Goal: Check status: Check status

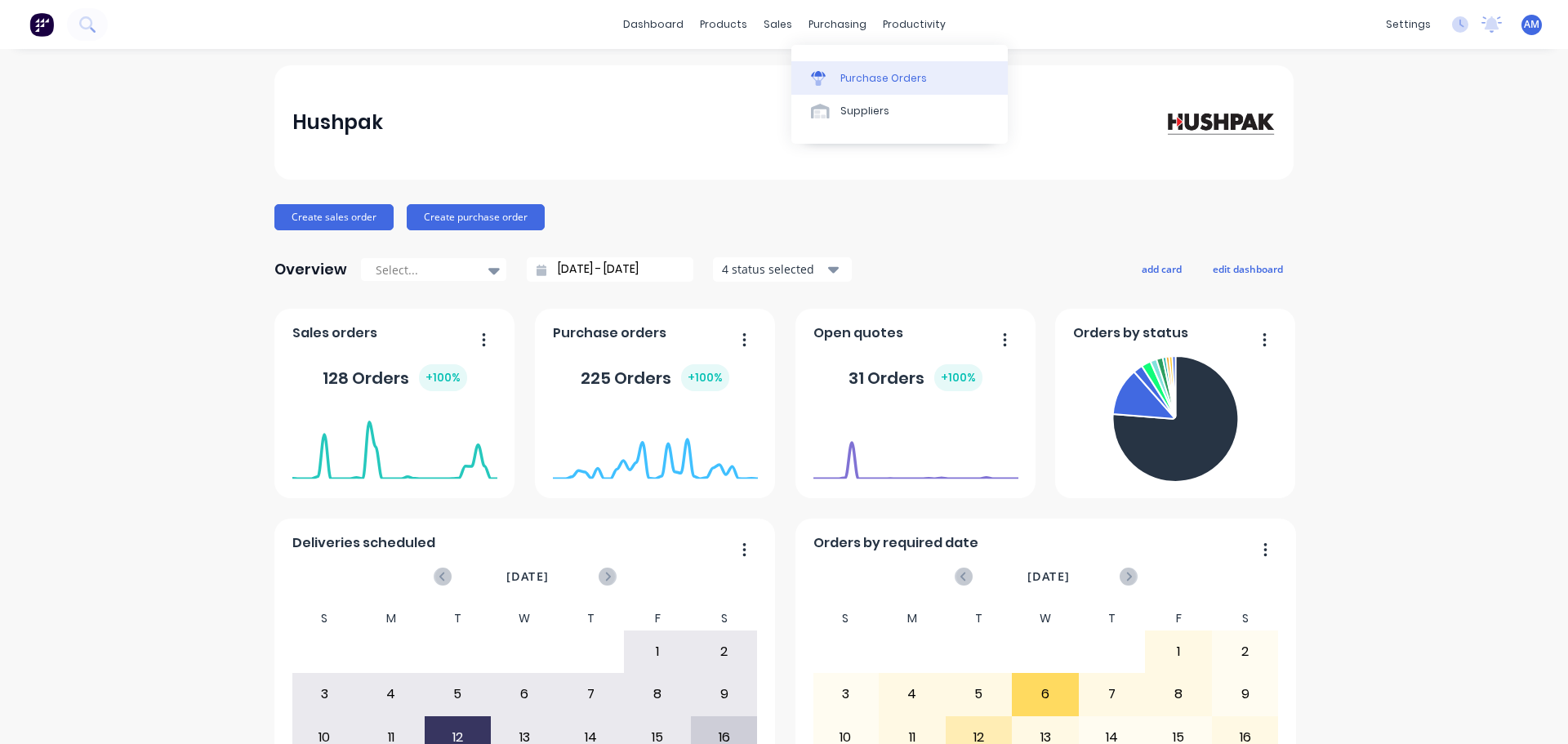
click at [854, 74] on div "Purchase Orders" at bounding box center [883, 79] width 87 height 15
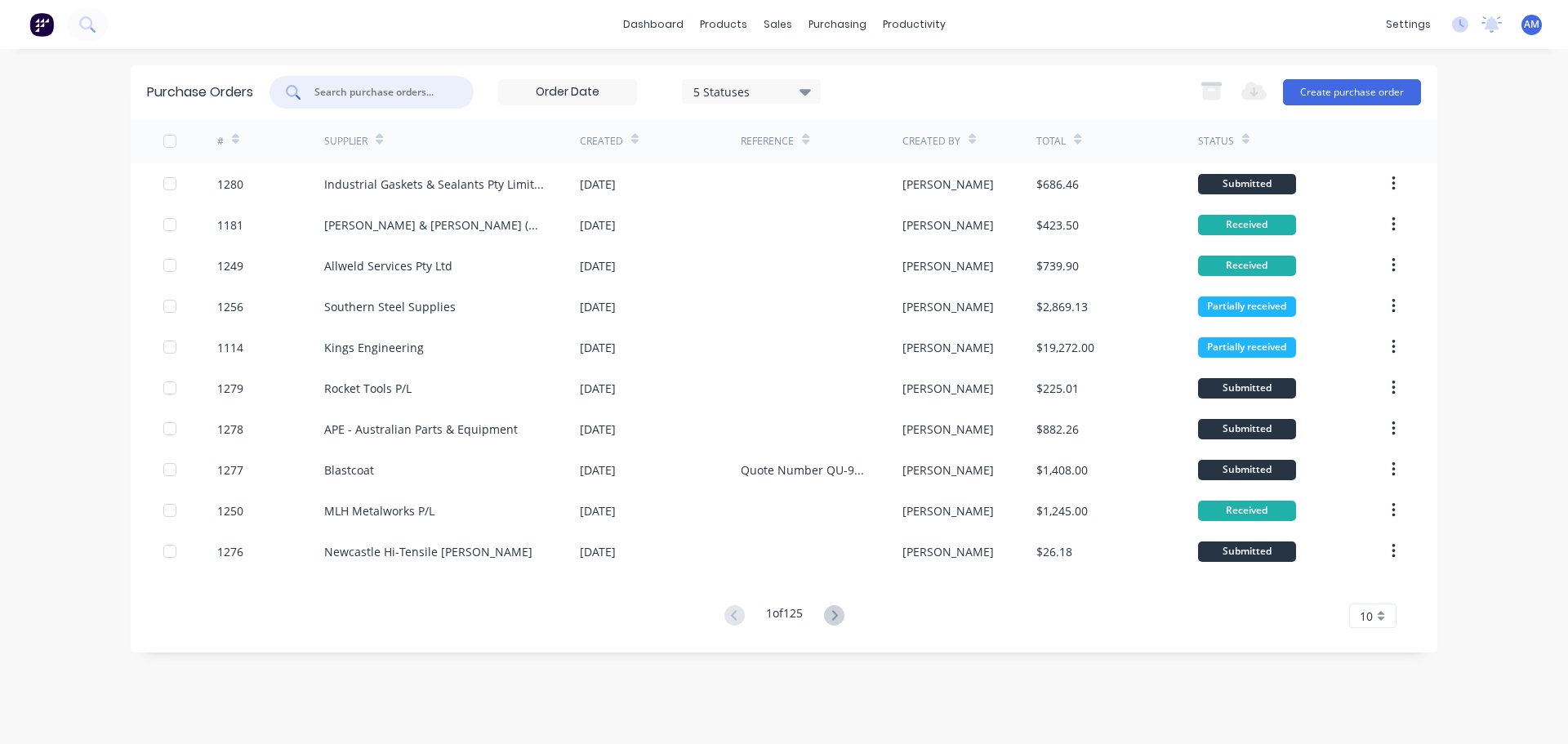
click at [388, 88] on input "text" at bounding box center [381, 93] width 136 height 17
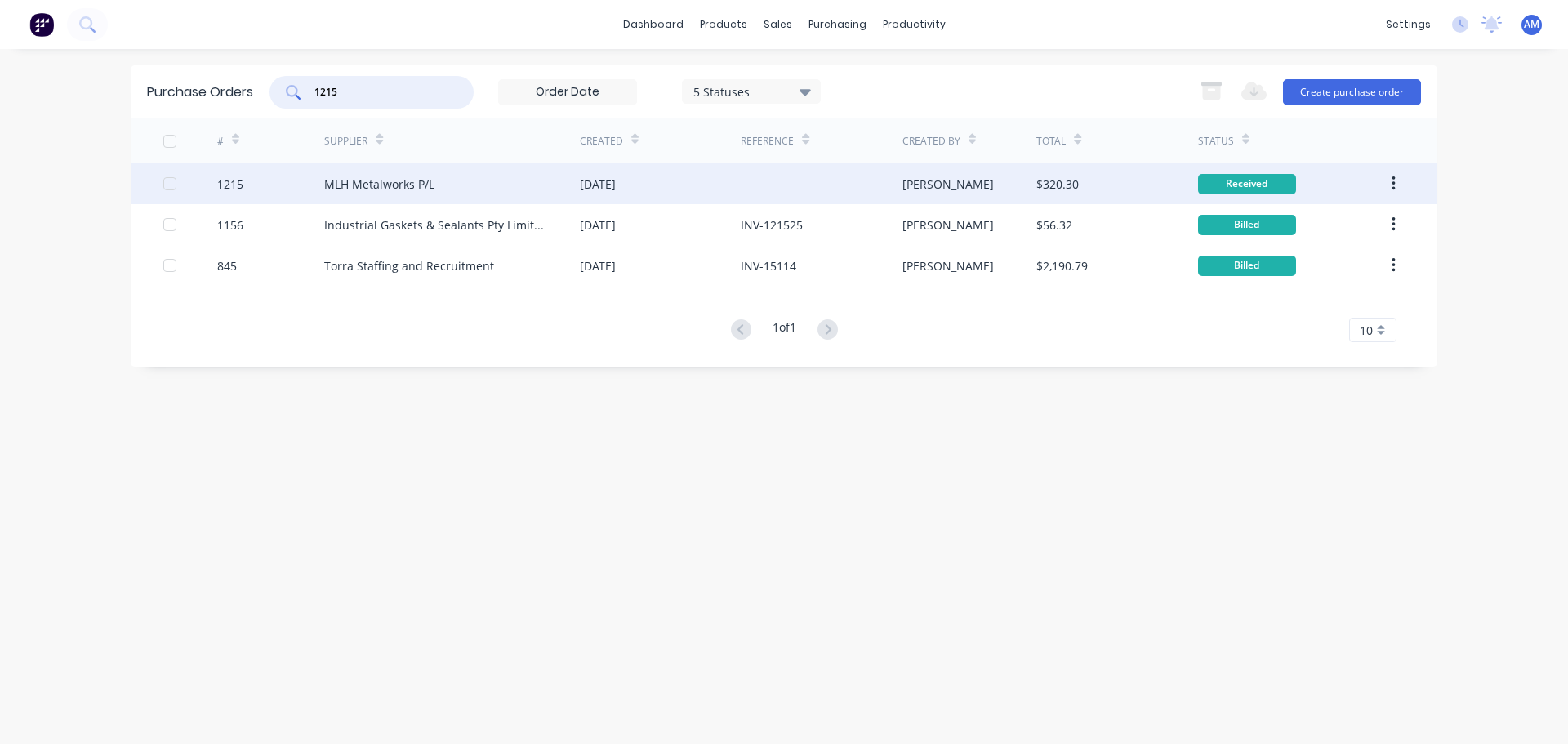
type input "1215"
click at [404, 182] on div "MLH Metalworks P/L" at bounding box center [379, 184] width 110 height 17
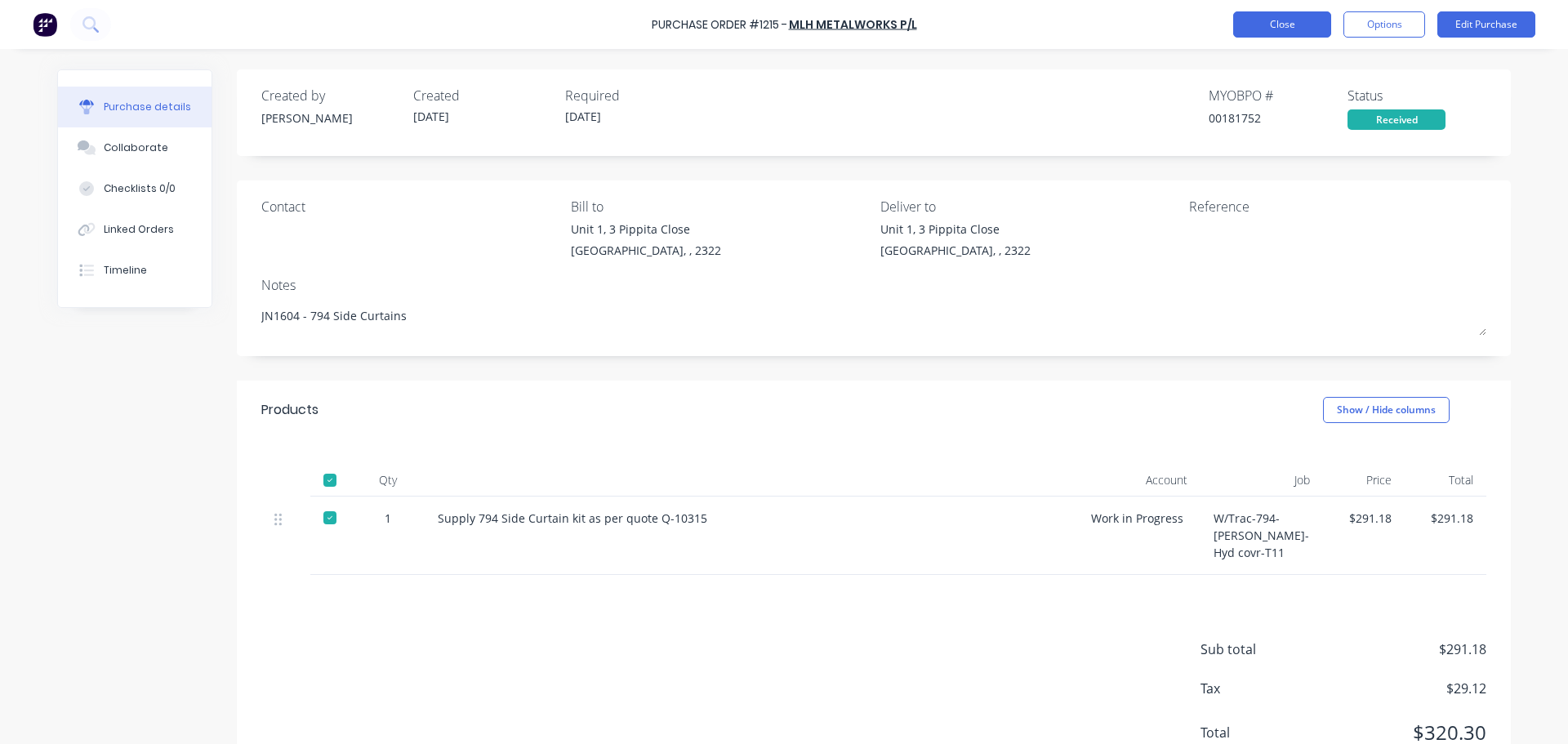
click at [1287, 34] on button "Close" at bounding box center [1282, 25] width 98 height 26
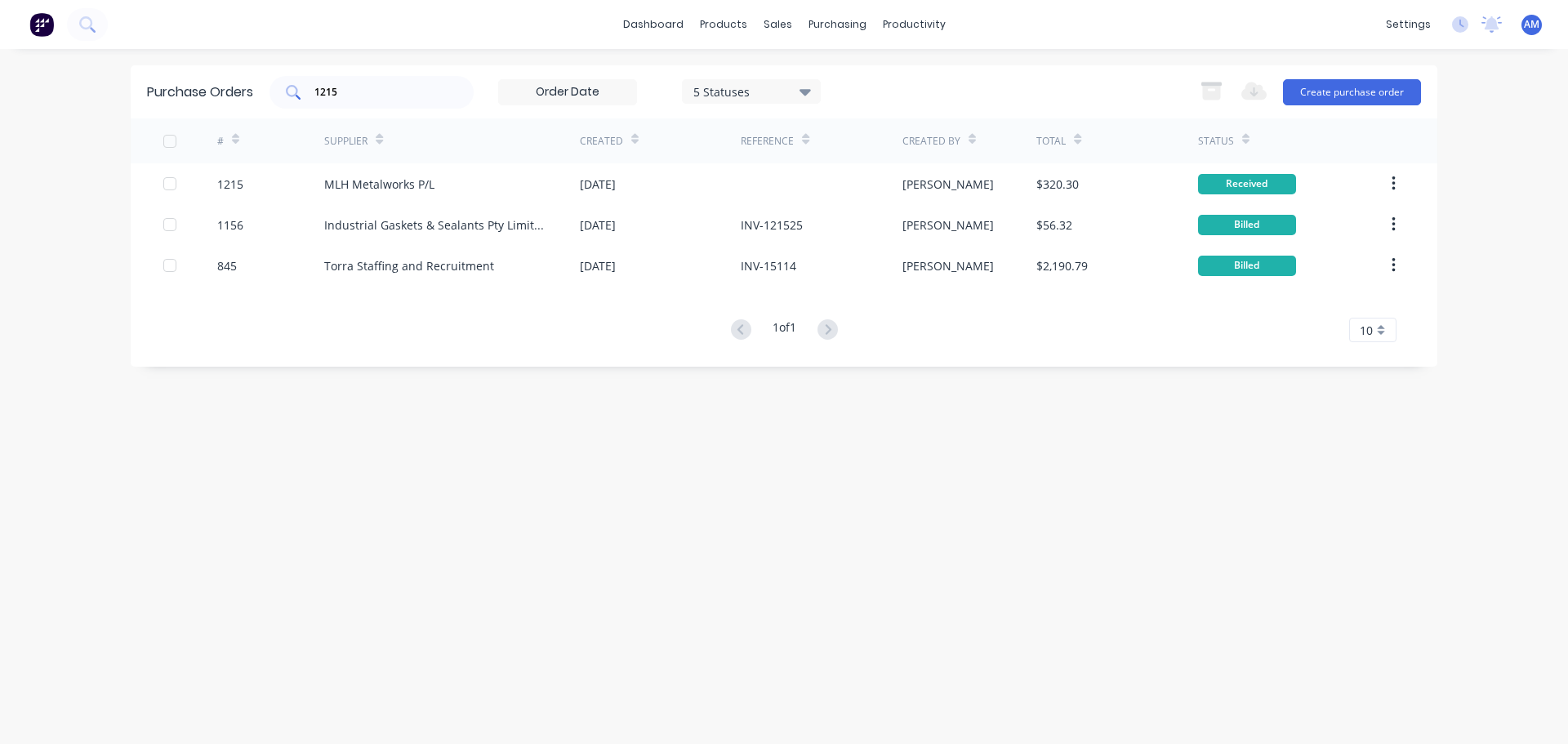
drag, startPoint x: 382, startPoint y: 101, endPoint x: 312, endPoint y: 94, distance: 70.3
click at [312, 94] on div "1215" at bounding box center [372, 92] width 204 height 32
type input "1"
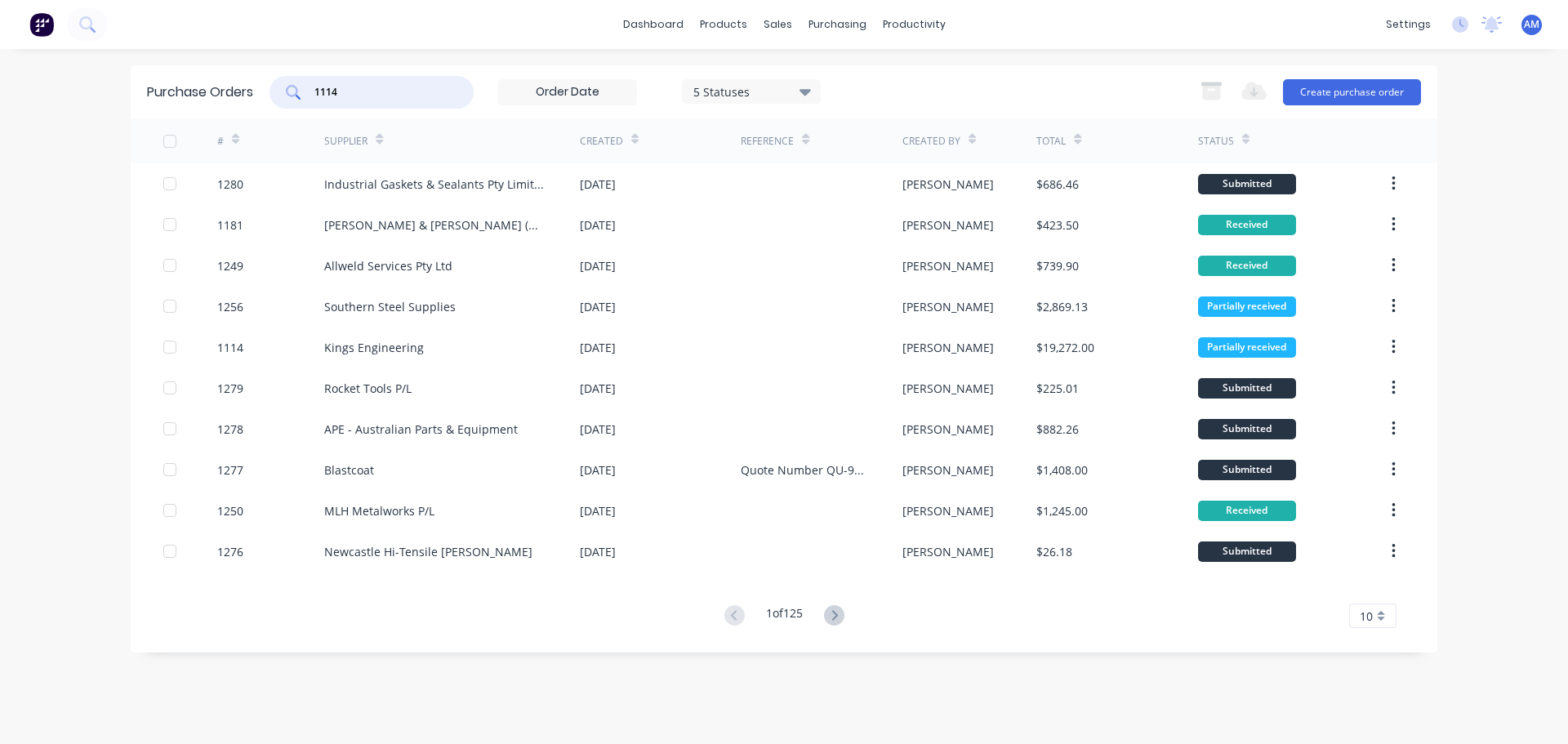
type input "1114"
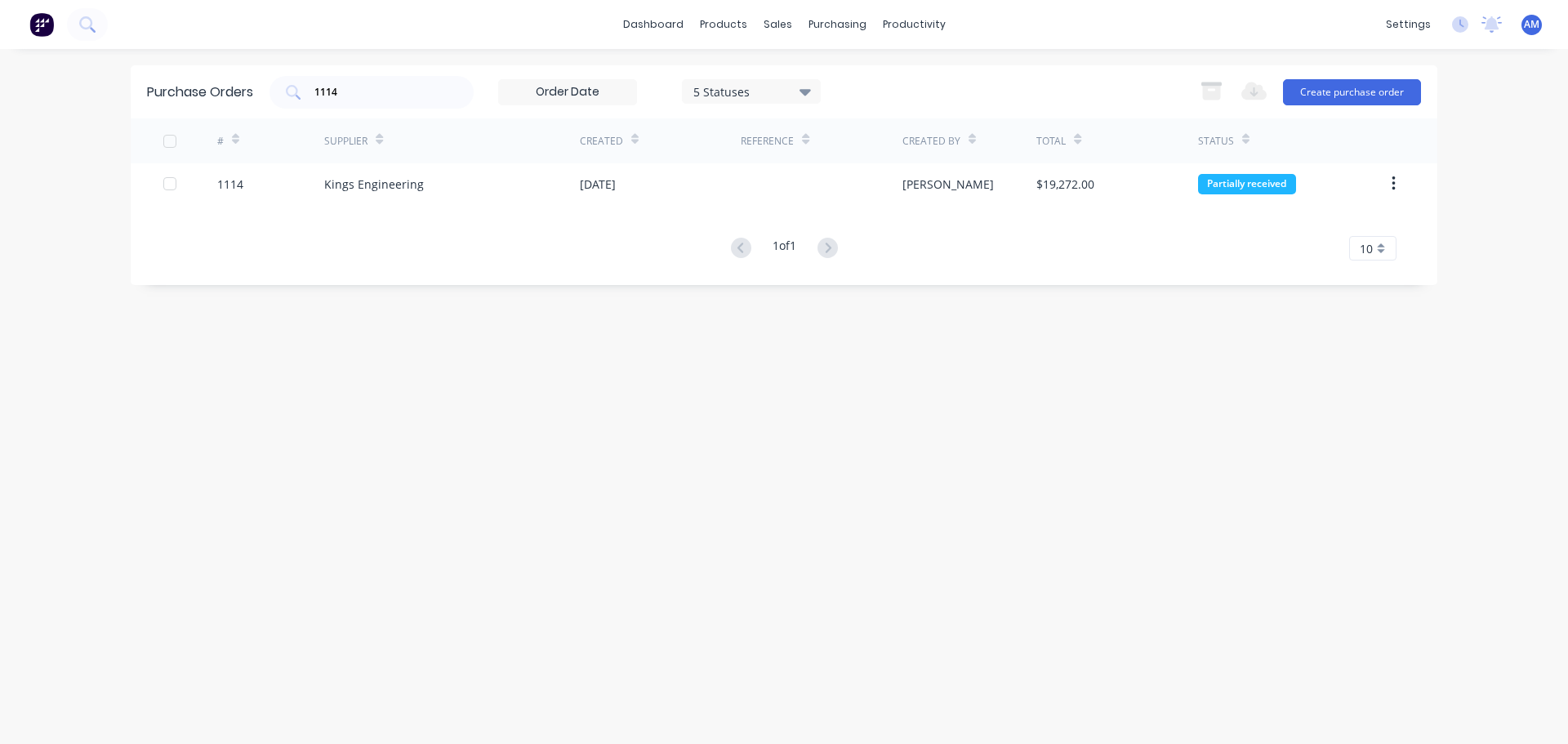
drag, startPoint x: 312, startPoint y: 94, endPoint x: 684, endPoint y: 375, distance: 466.2
click at [685, 375] on div "Purchase Orders 1114 5 Statuses 5 Statuses Export to Excel (XLSX) Create purcha…" at bounding box center [784, 396] width 1306 height 662
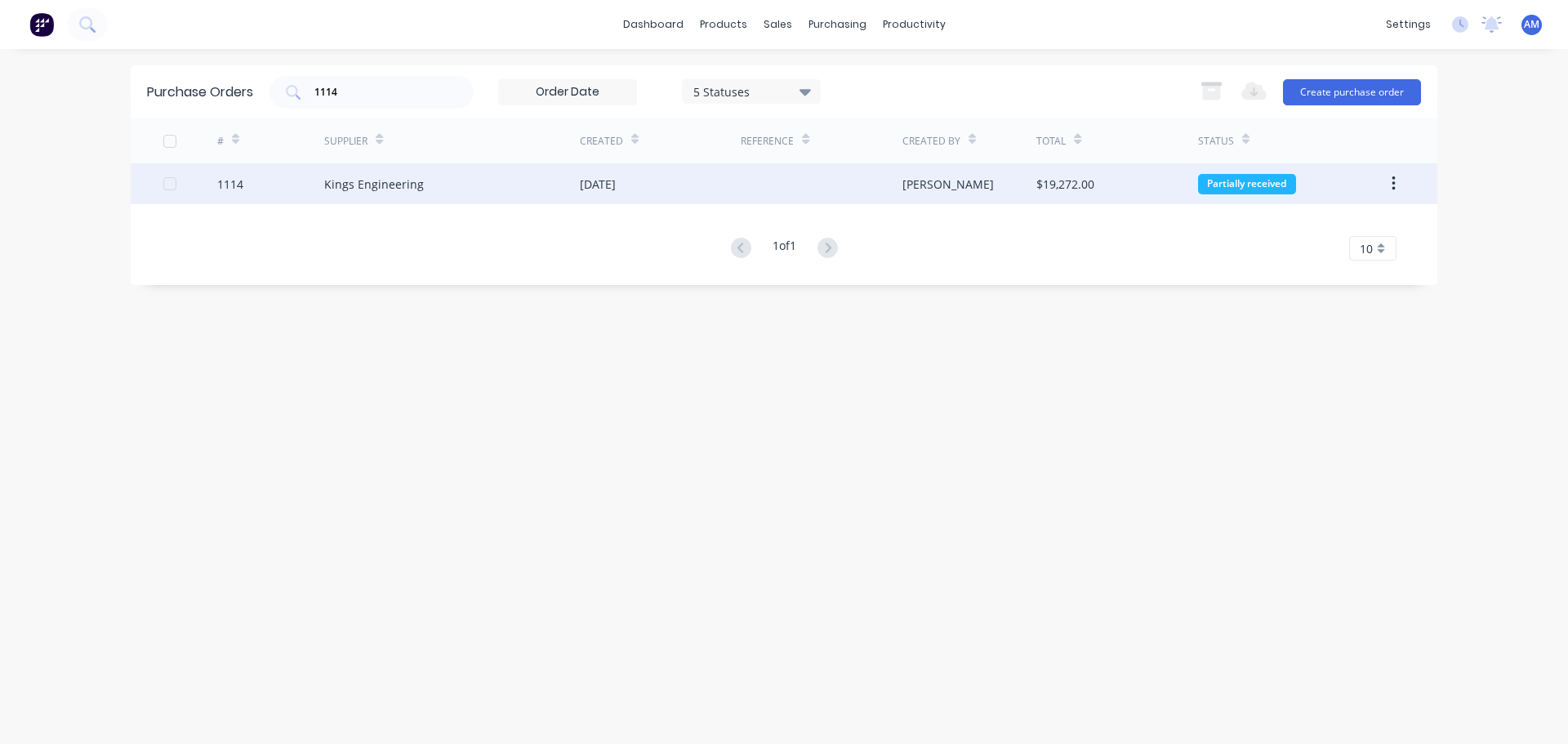
click at [473, 187] on div "Kings Engineering" at bounding box center [452, 183] width 256 height 41
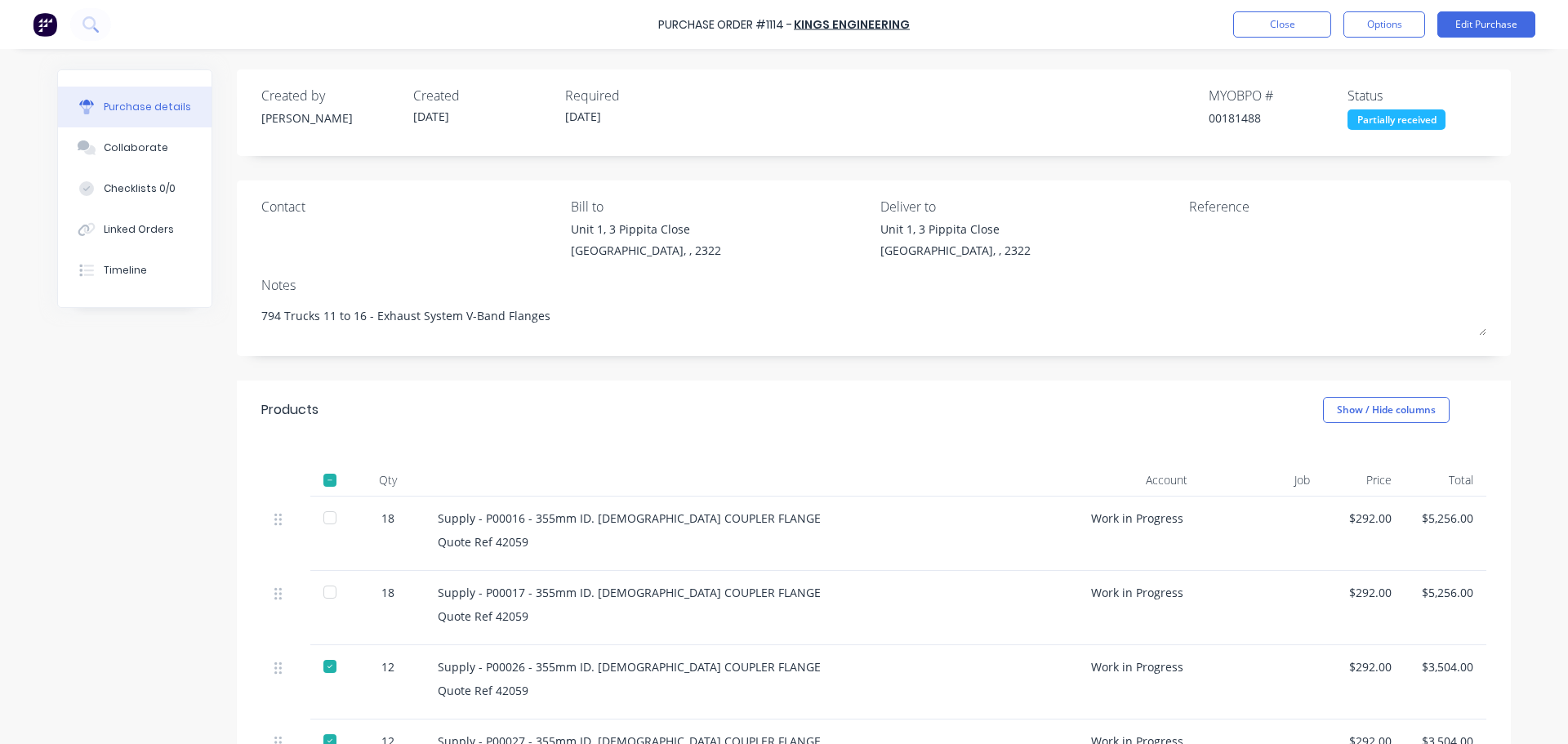
click at [330, 521] on div at bounding box center [329, 517] width 32 height 32
click at [324, 589] on div at bounding box center [329, 592] width 32 height 32
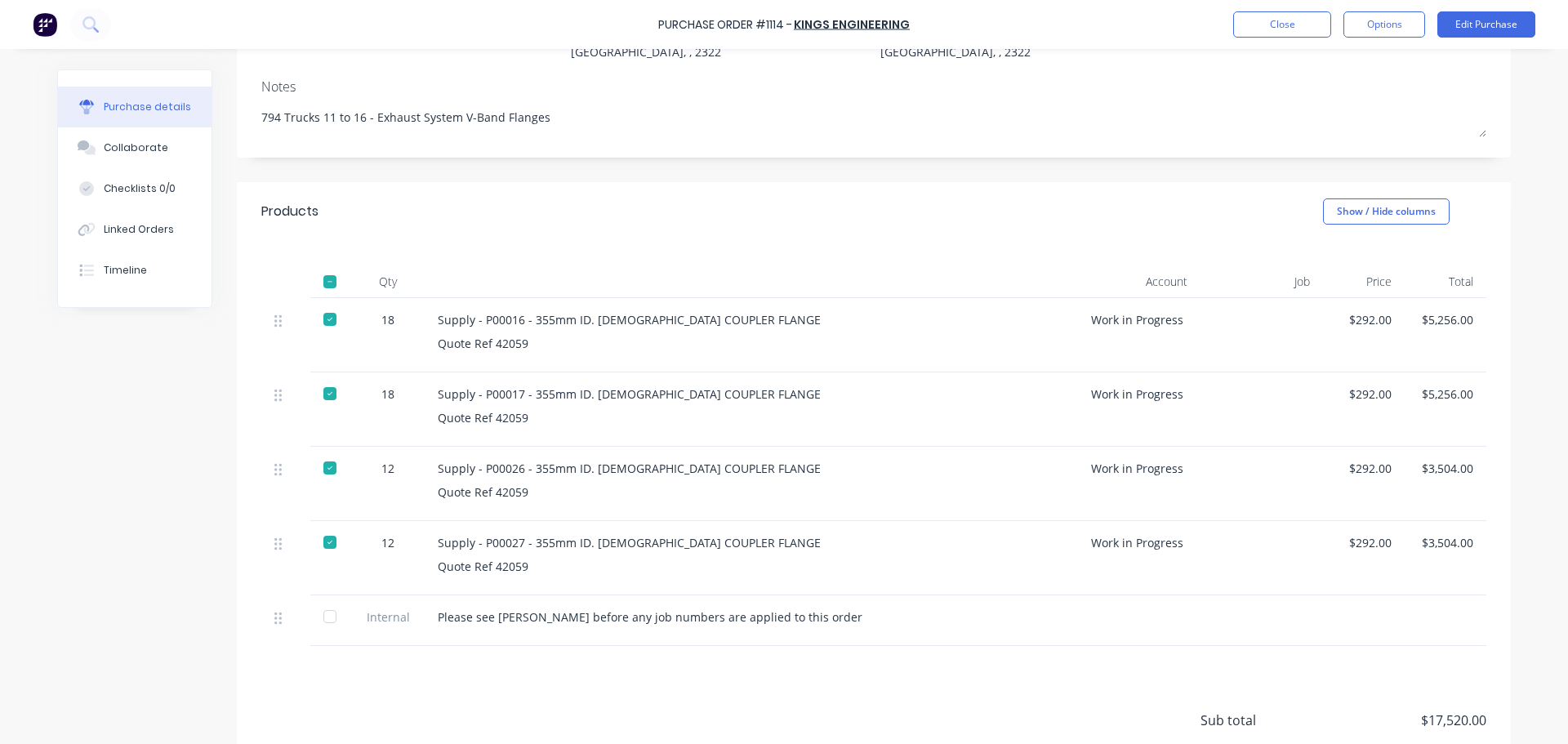
scroll to position [245, 0]
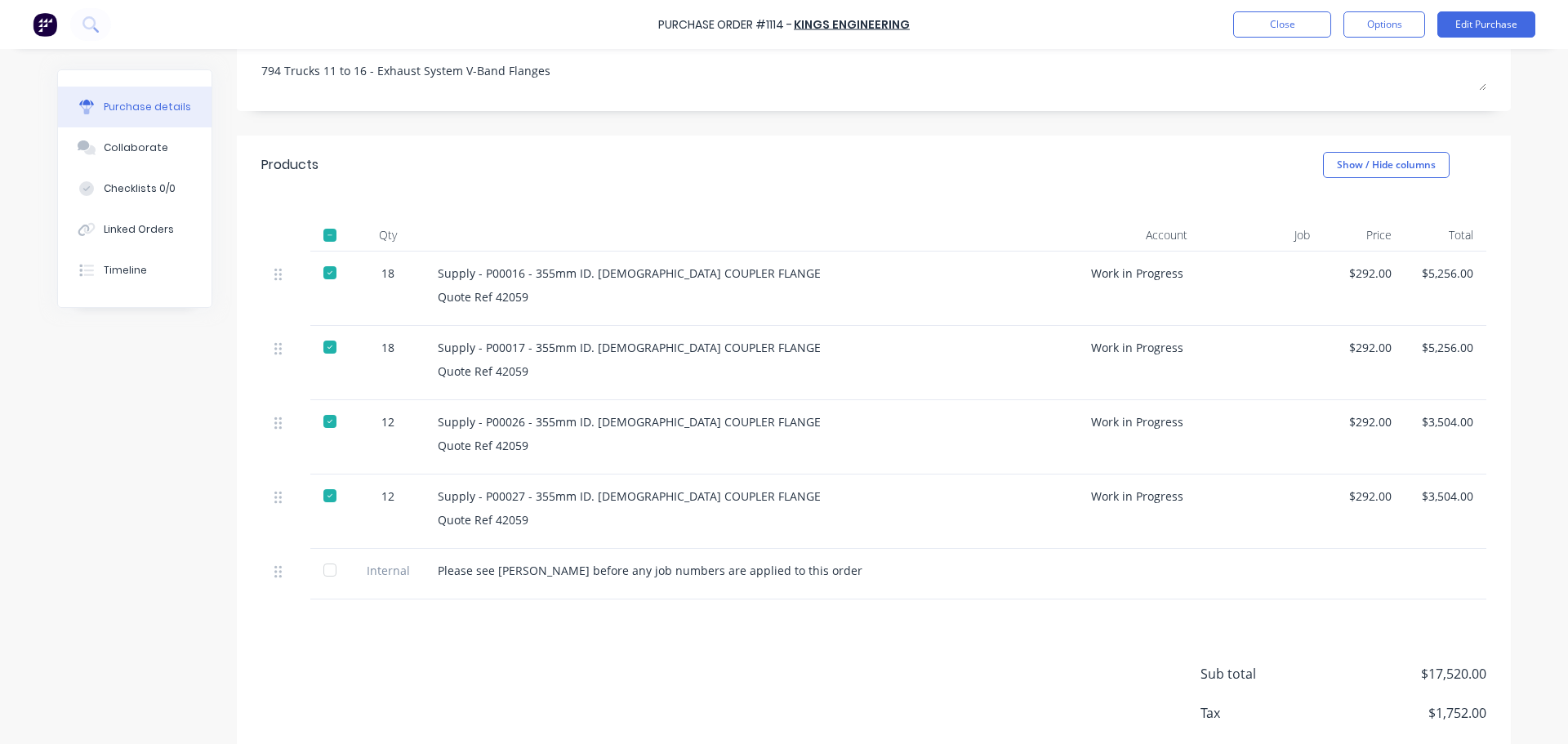
click at [320, 578] on div at bounding box center [329, 569] width 32 height 32
type textarea "x"
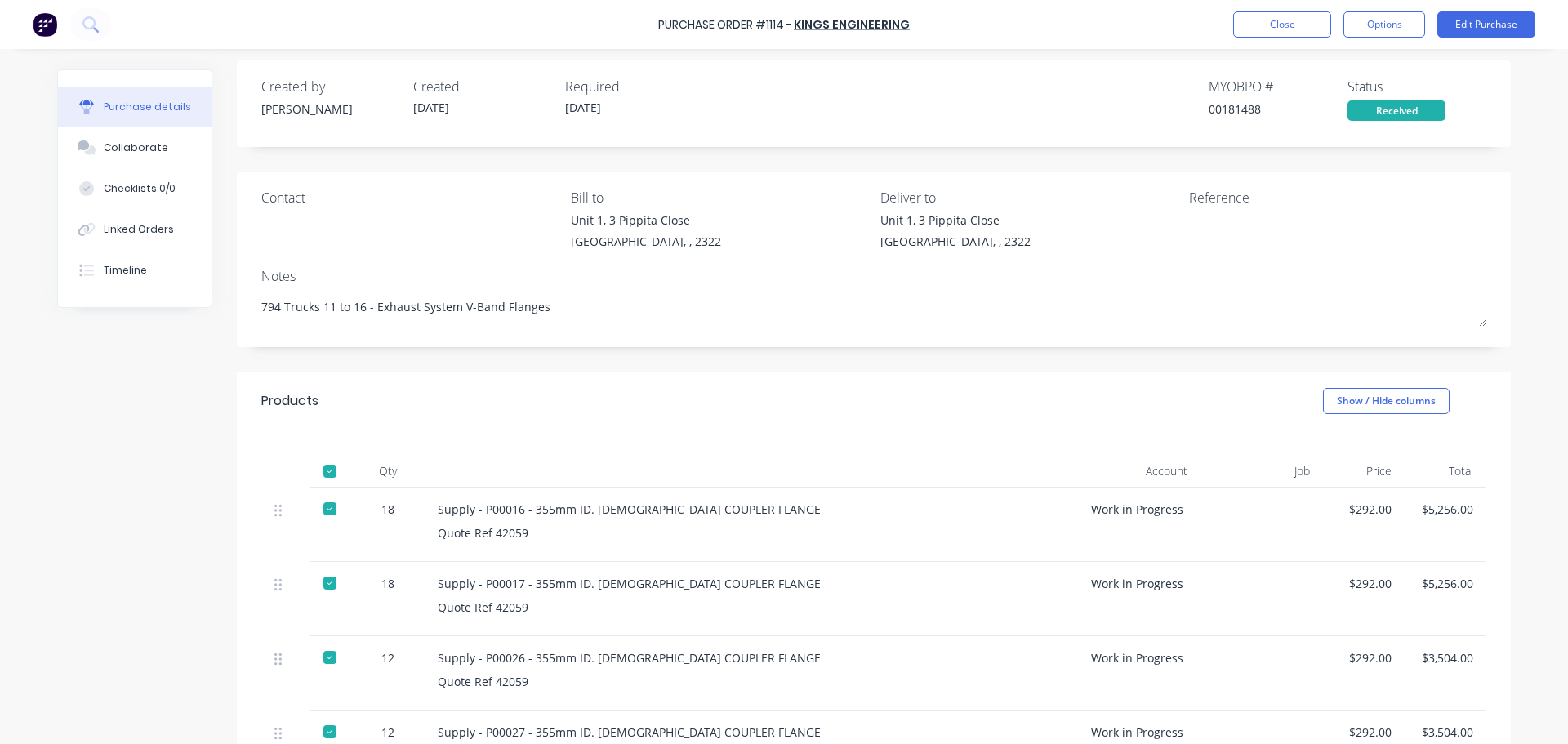
scroll to position [0, 0]
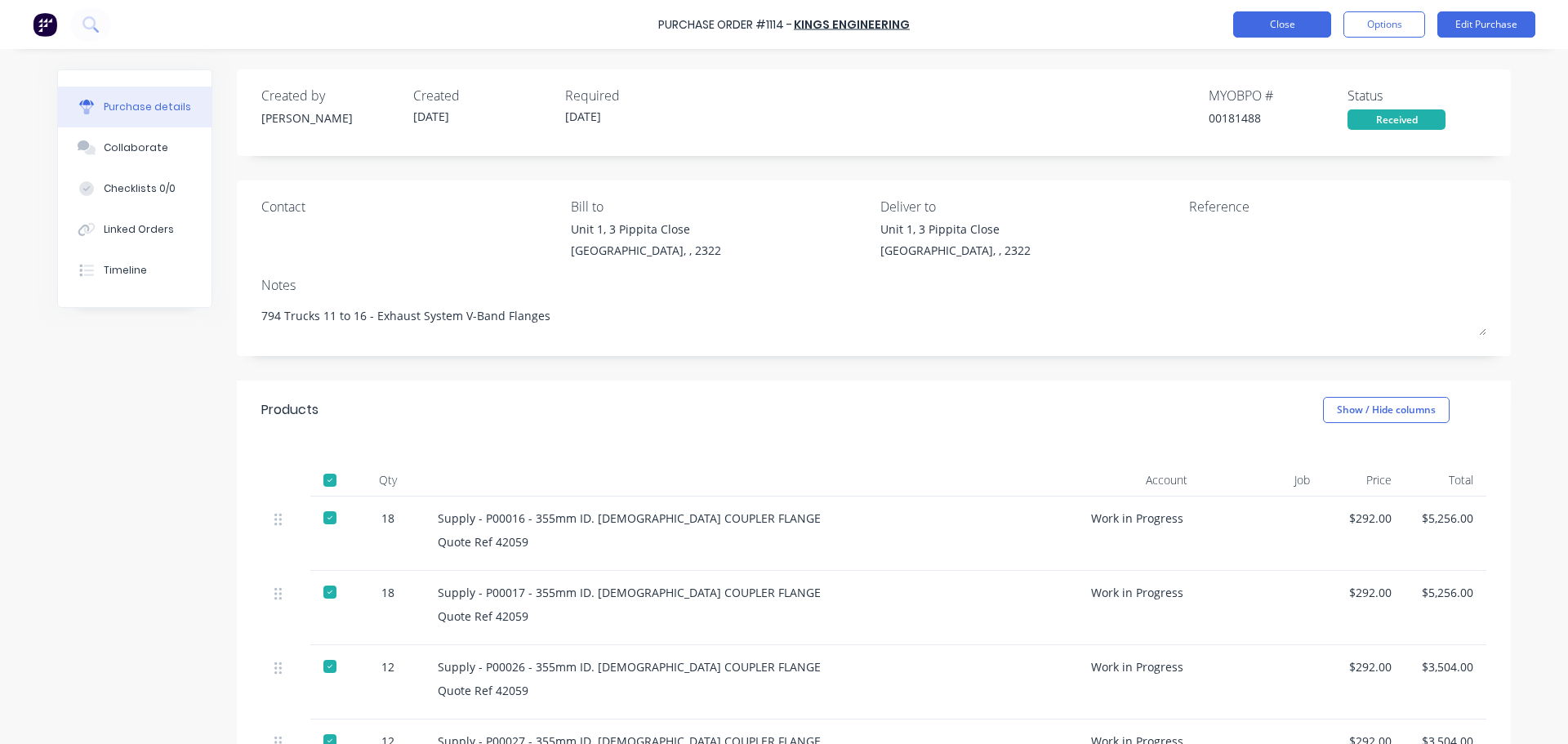
click at [1279, 27] on button "Close" at bounding box center [1282, 25] width 98 height 26
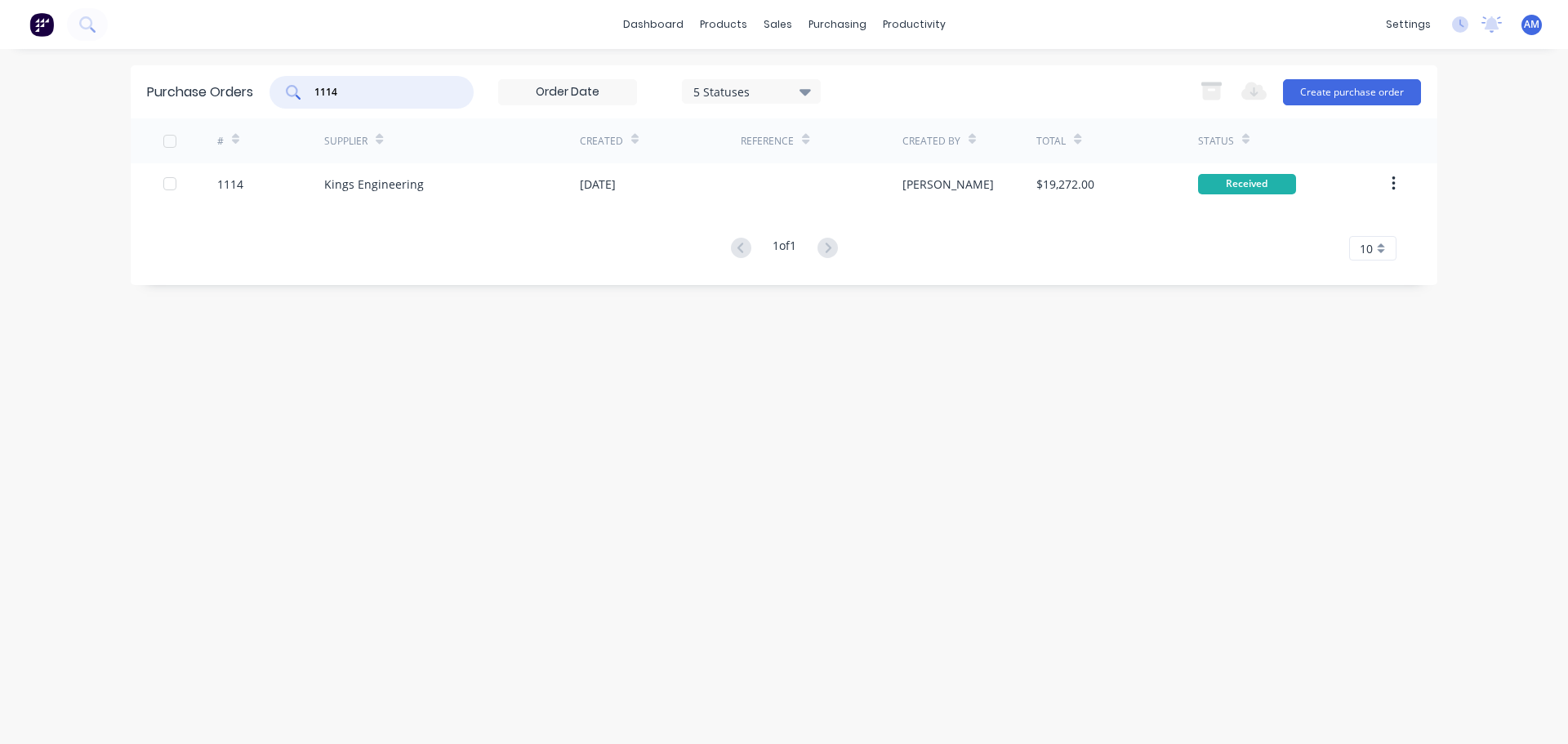
drag, startPoint x: 358, startPoint y: 94, endPoint x: 281, endPoint y: 95, distance: 77.0
click at [281, 95] on div "1114" at bounding box center [372, 92] width 204 height 32
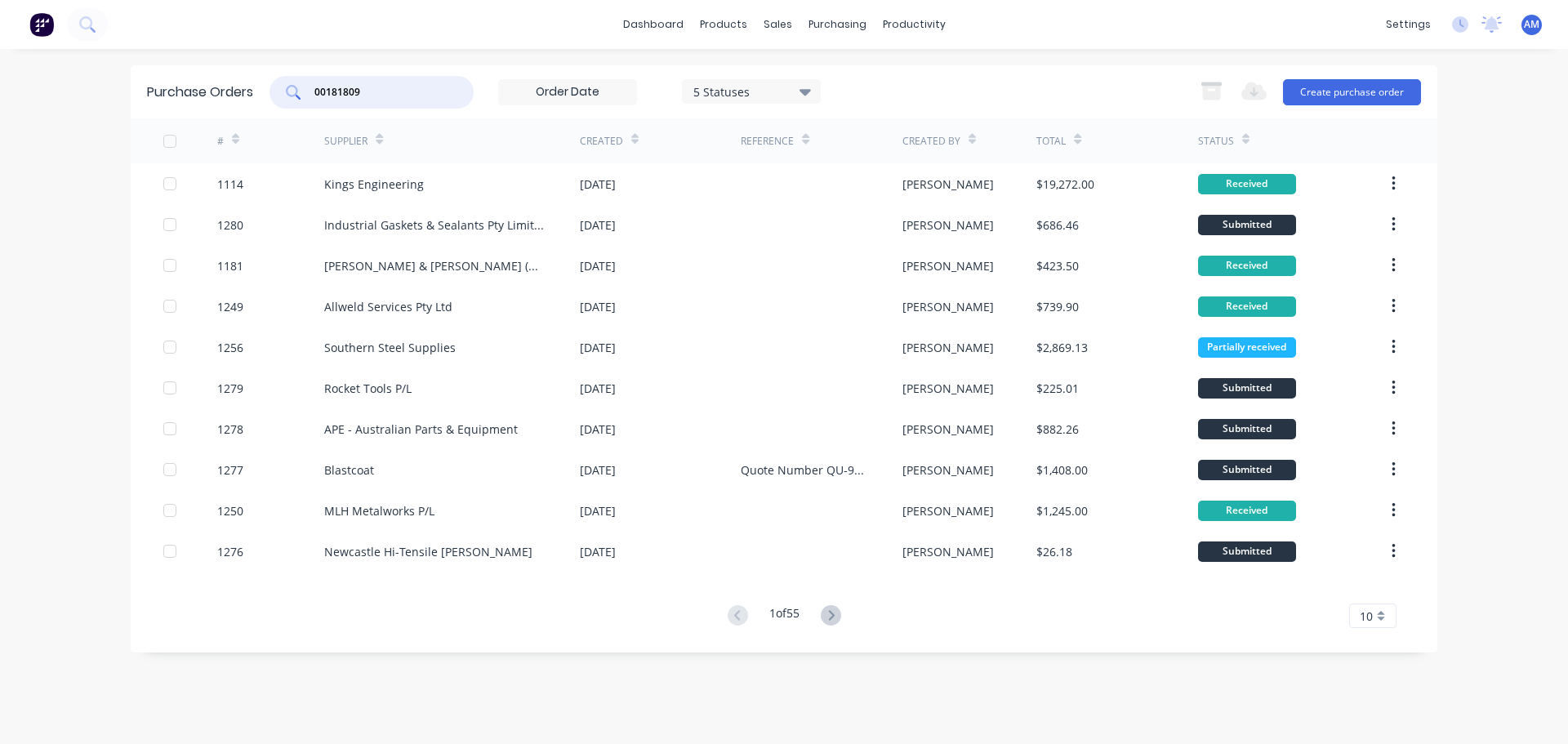
type input "00181809"
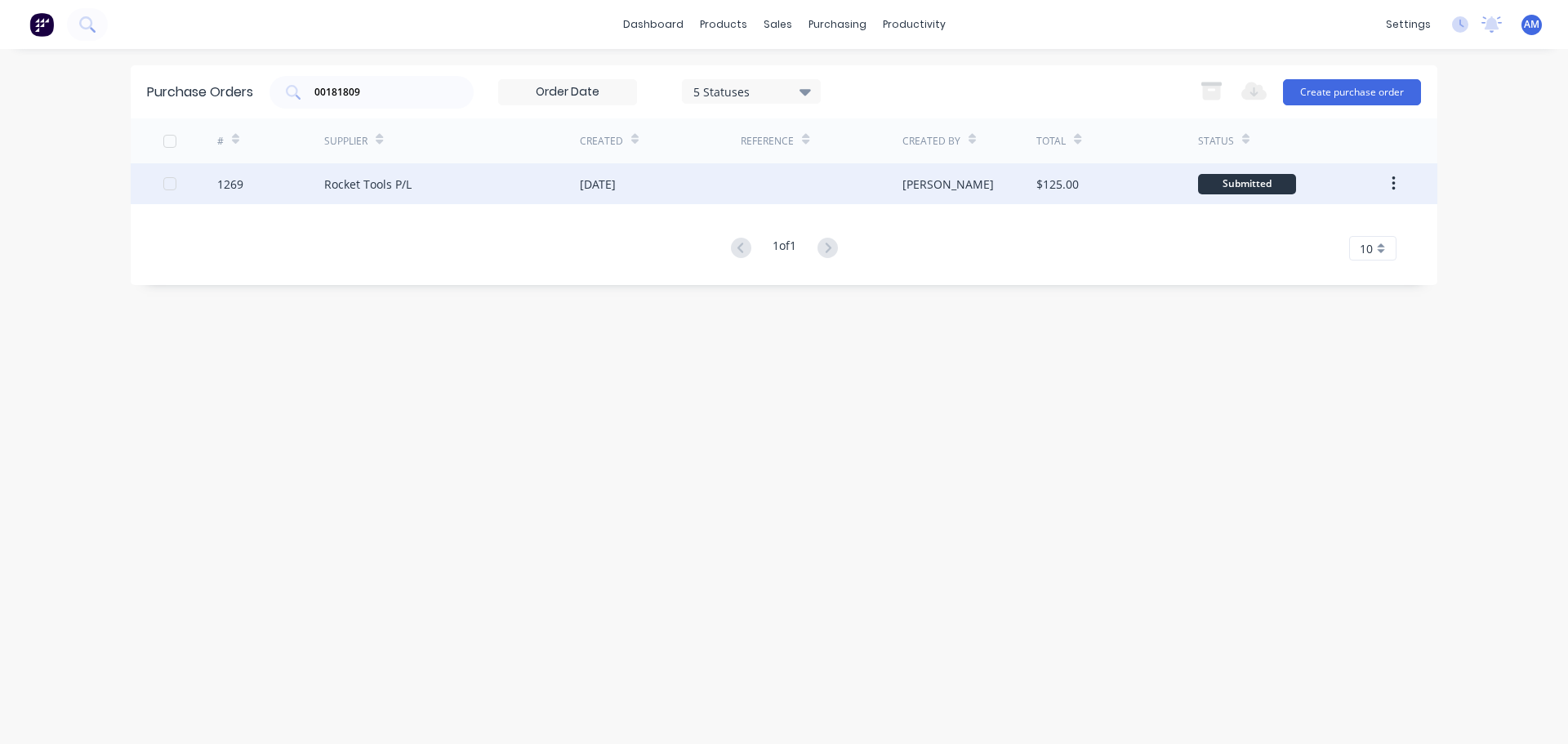
click at [383, 178] on div "Rocket Tools P/L" at bounding box center [368, 184] width 88 height 17
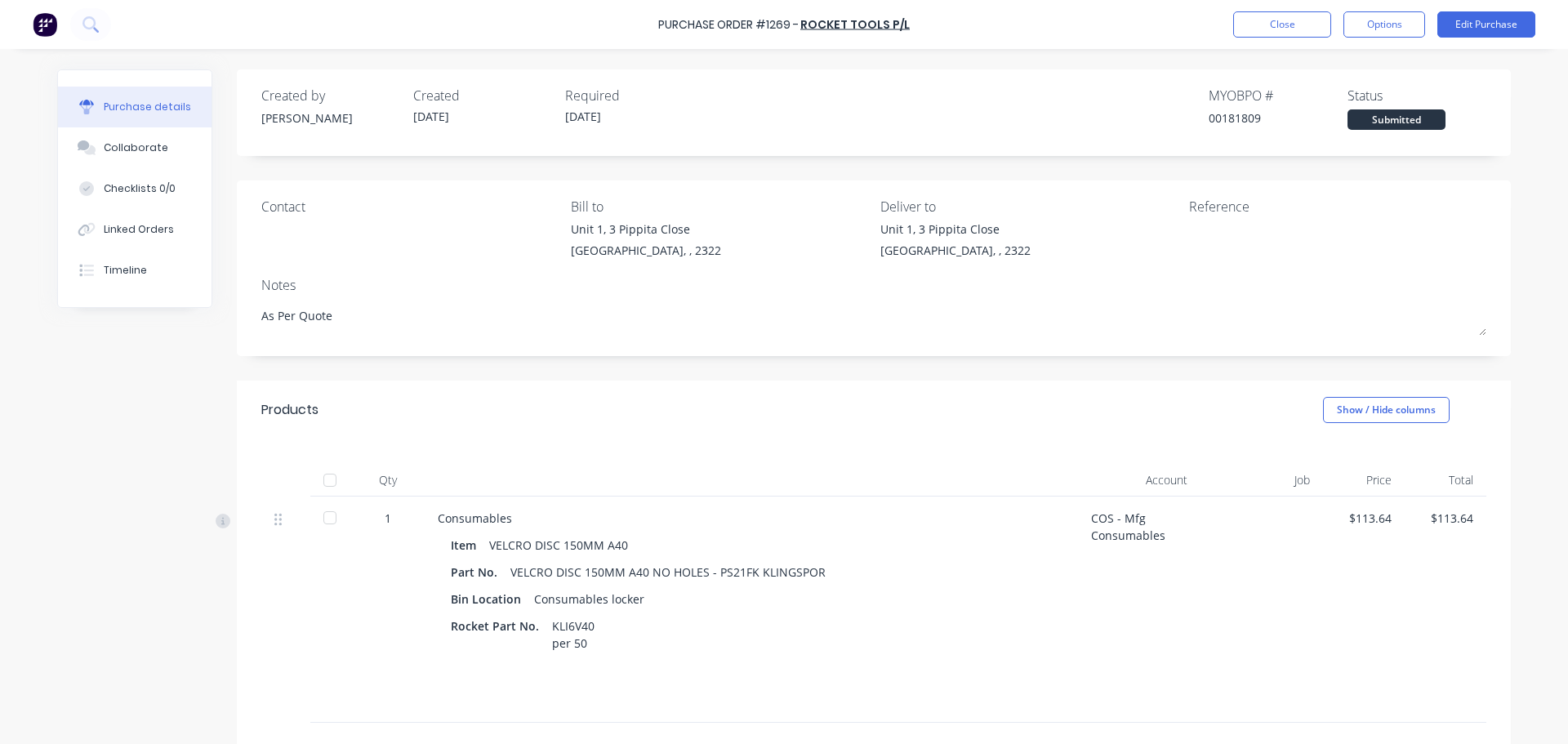
click at [326, 487] on div at bounding box center [329, 479] width 32 height 32
type textarea "x"
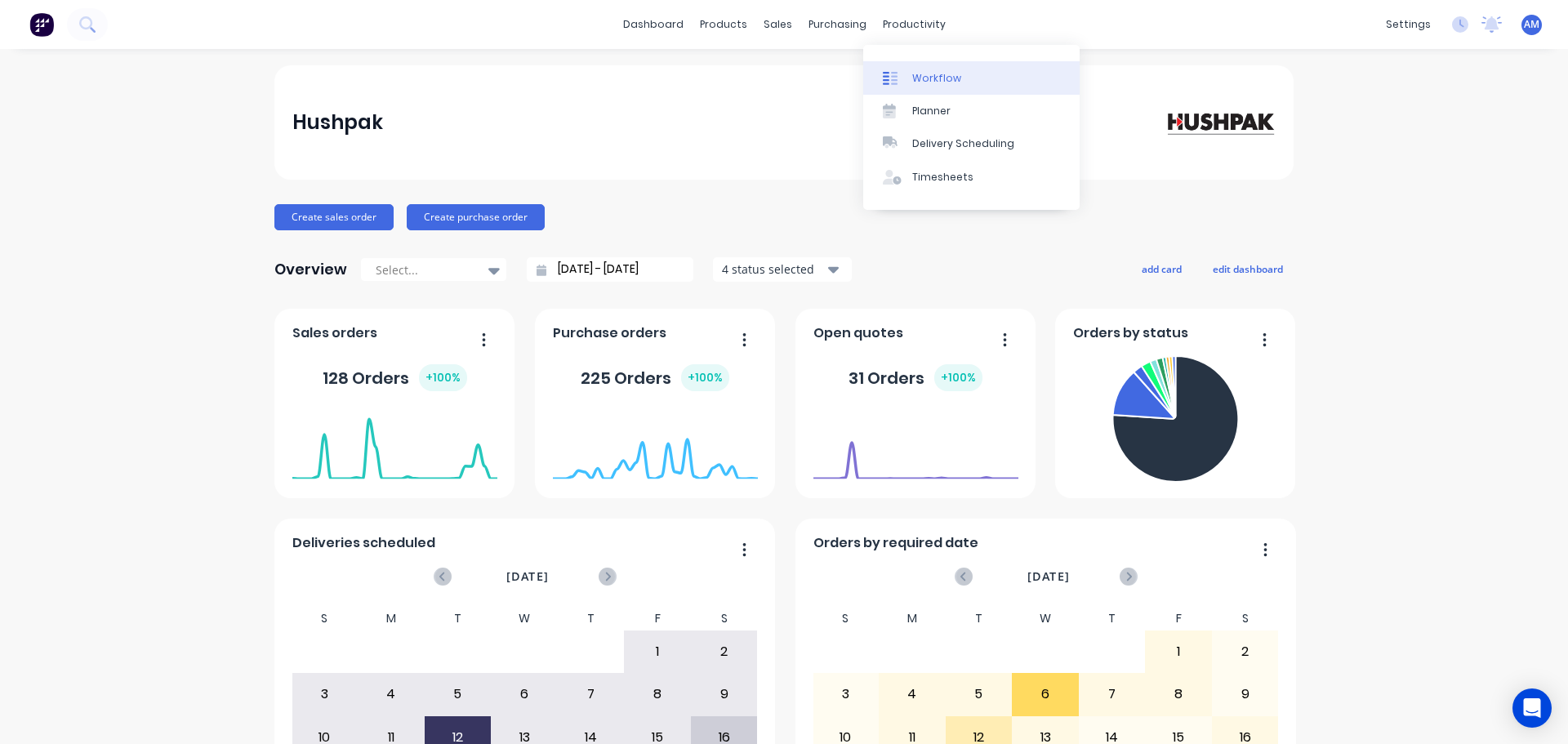
click at [933, 77] on div "Workflow" at bounding box center [936, 79] width 49 height 15
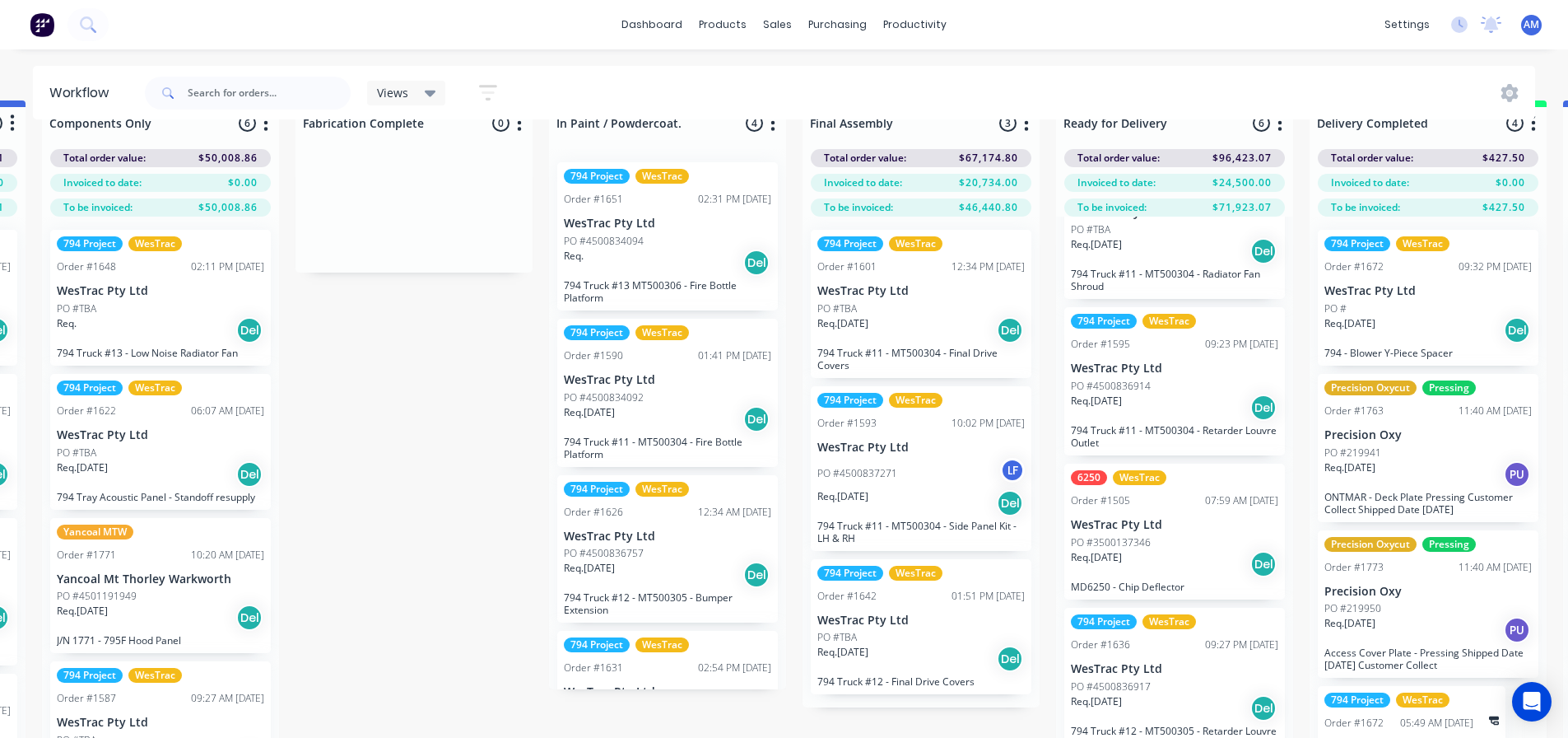
scroll to position [71, 2022]
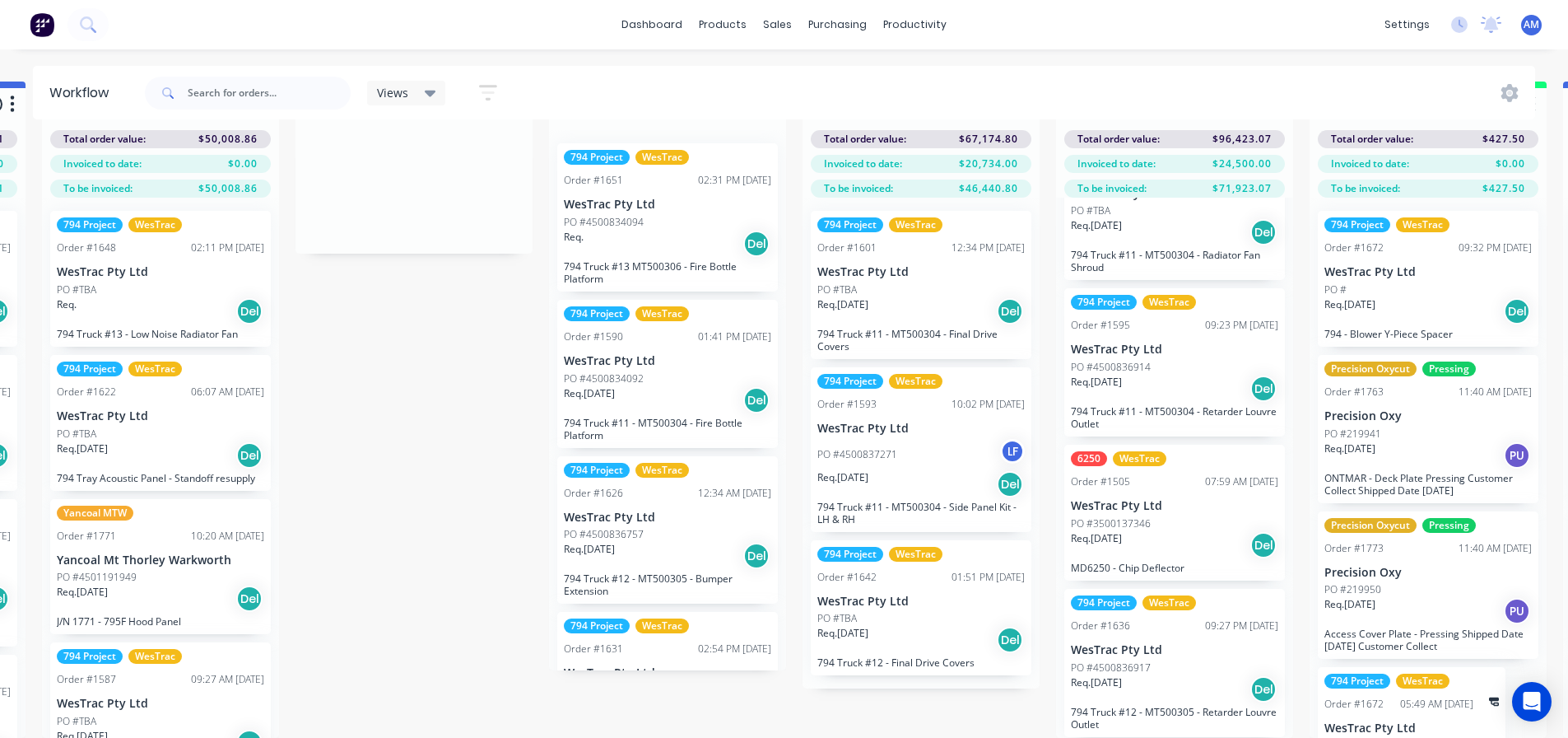
click at [1187, 531] on div "Req. 28/08/25 Del" at bounding box center [1174, 545] width 208 height 28
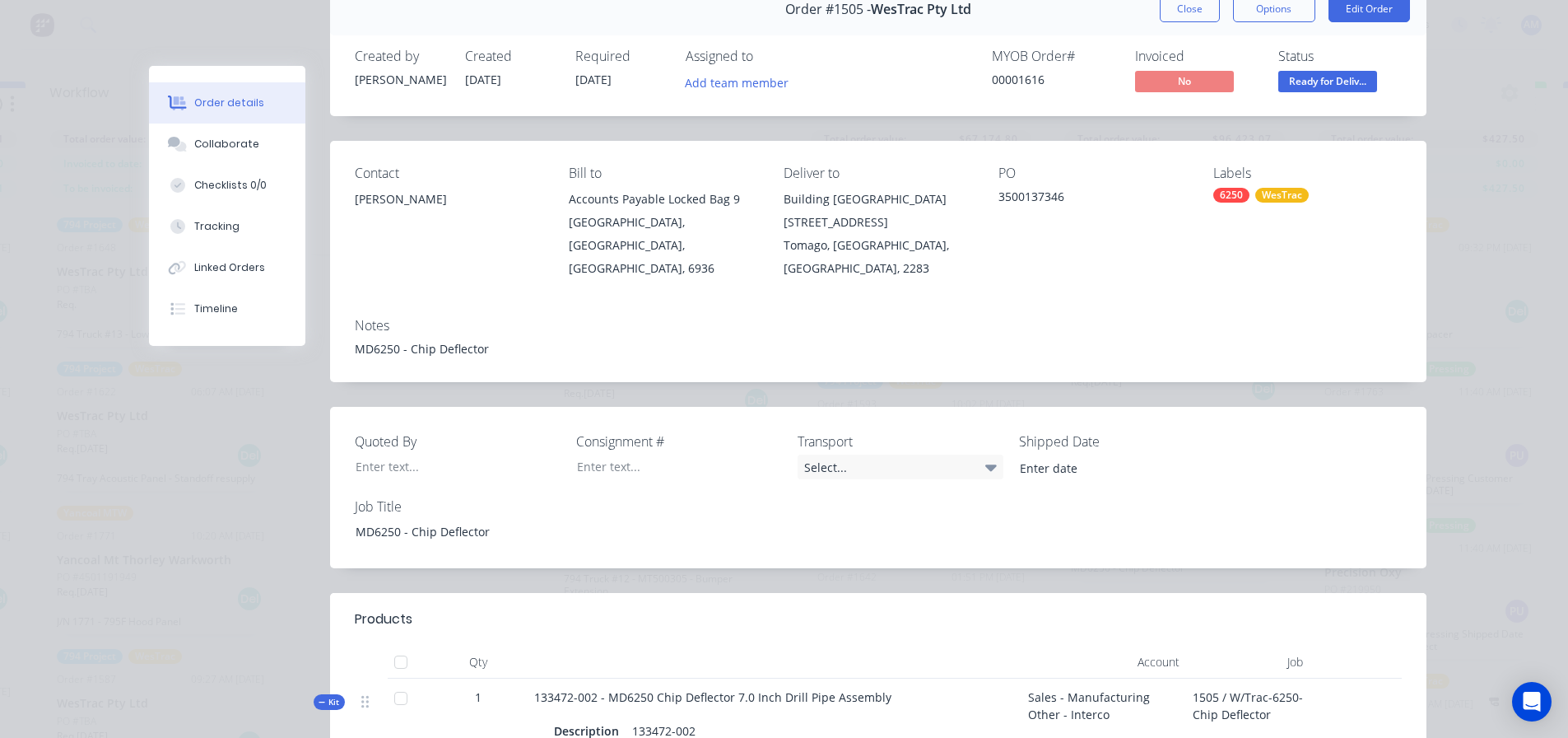
scroll to position [0, 0]
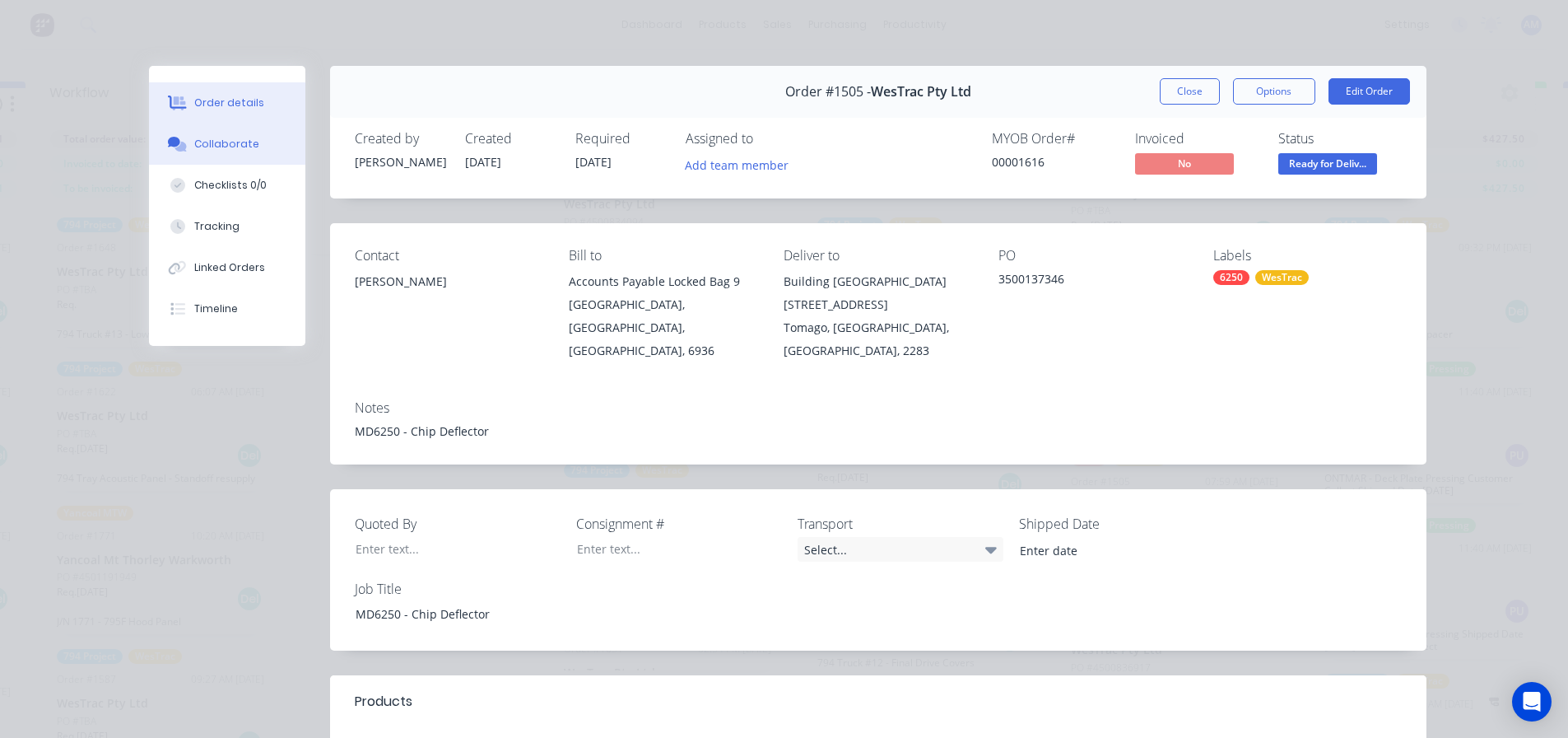
click at [211, 146] on div "Collaborate" at bounding box center [227, 144] width 65 height 15
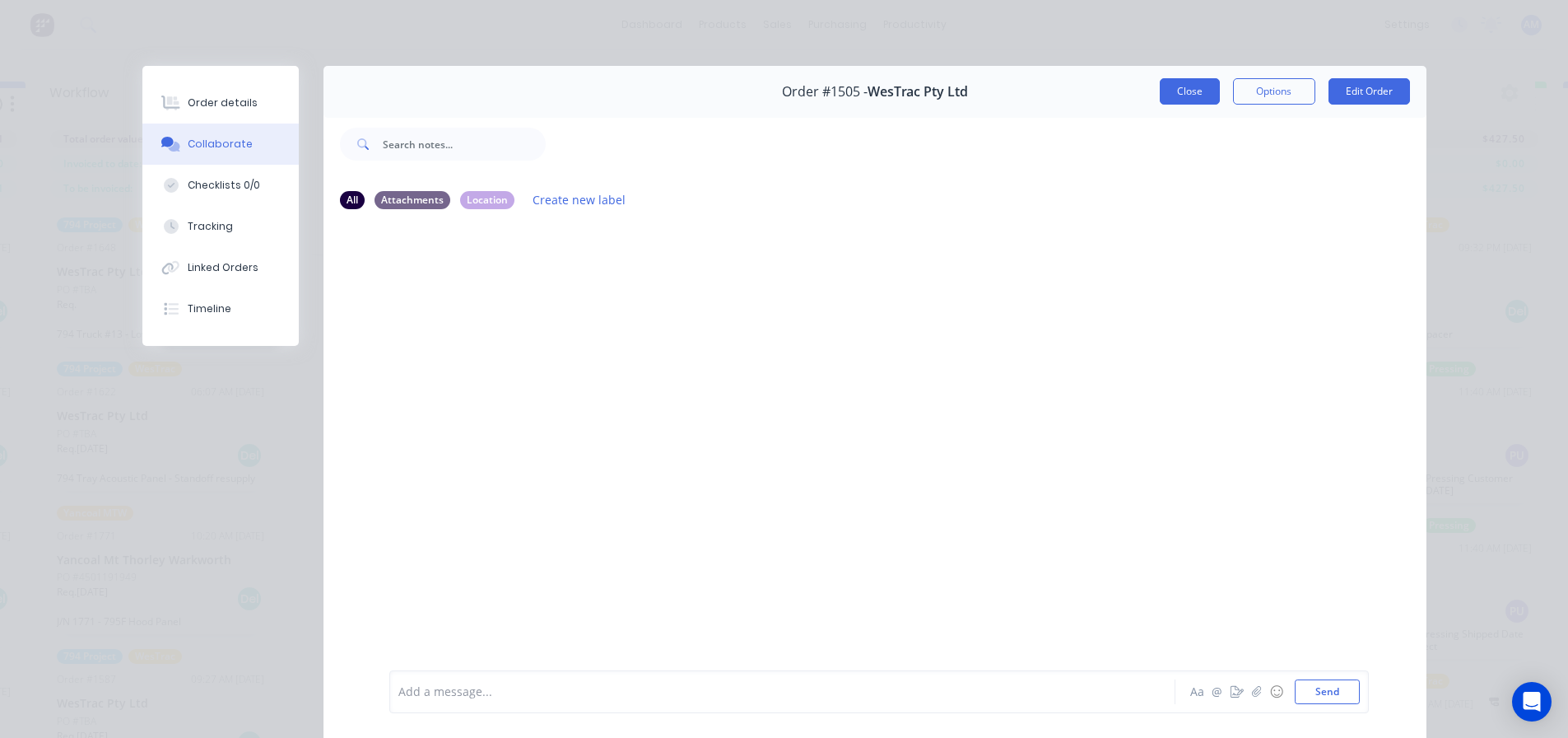
click at [1181, 99] on button "Close" at bounding box center [1190, 92] width 60 height 27
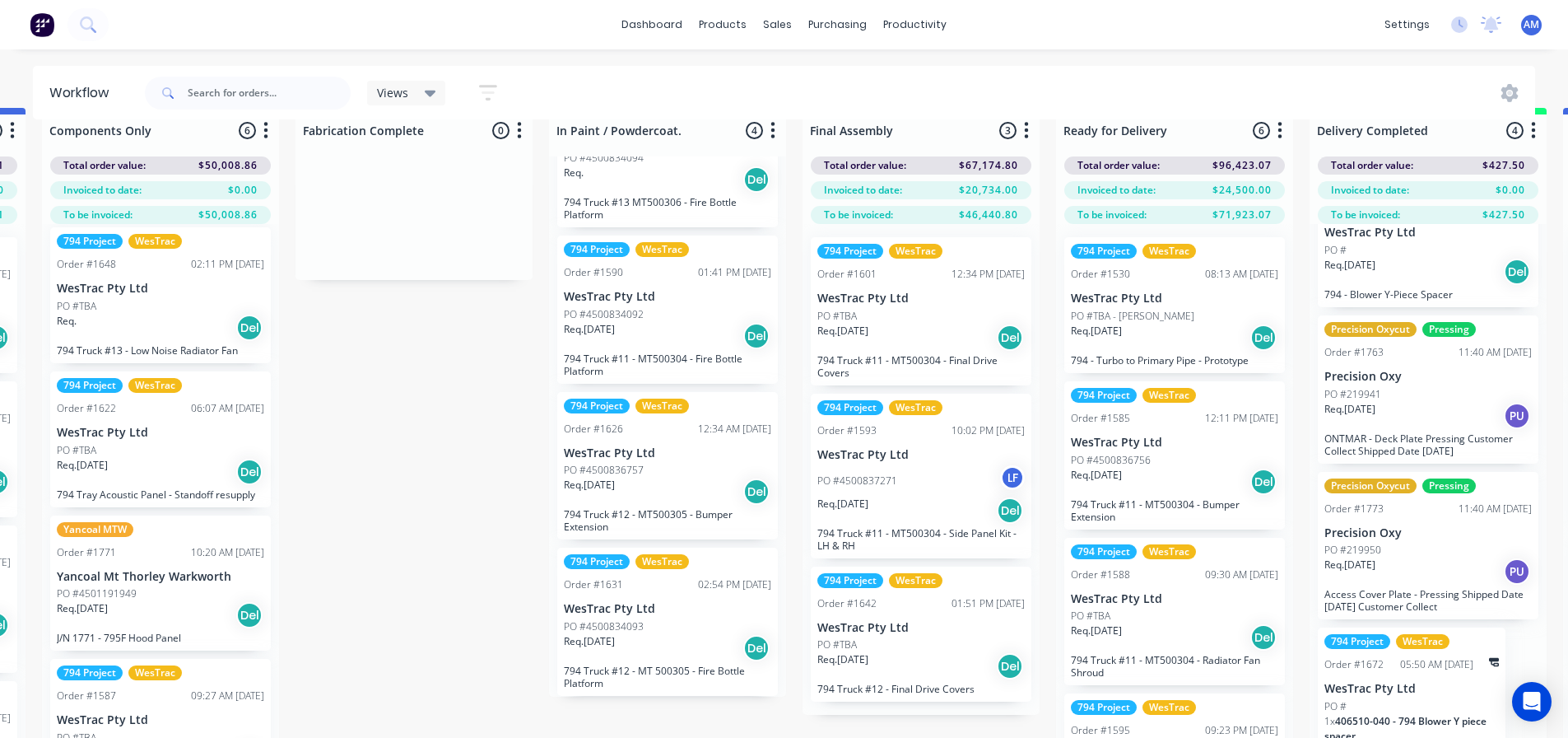
scroll to position [0, 2022]
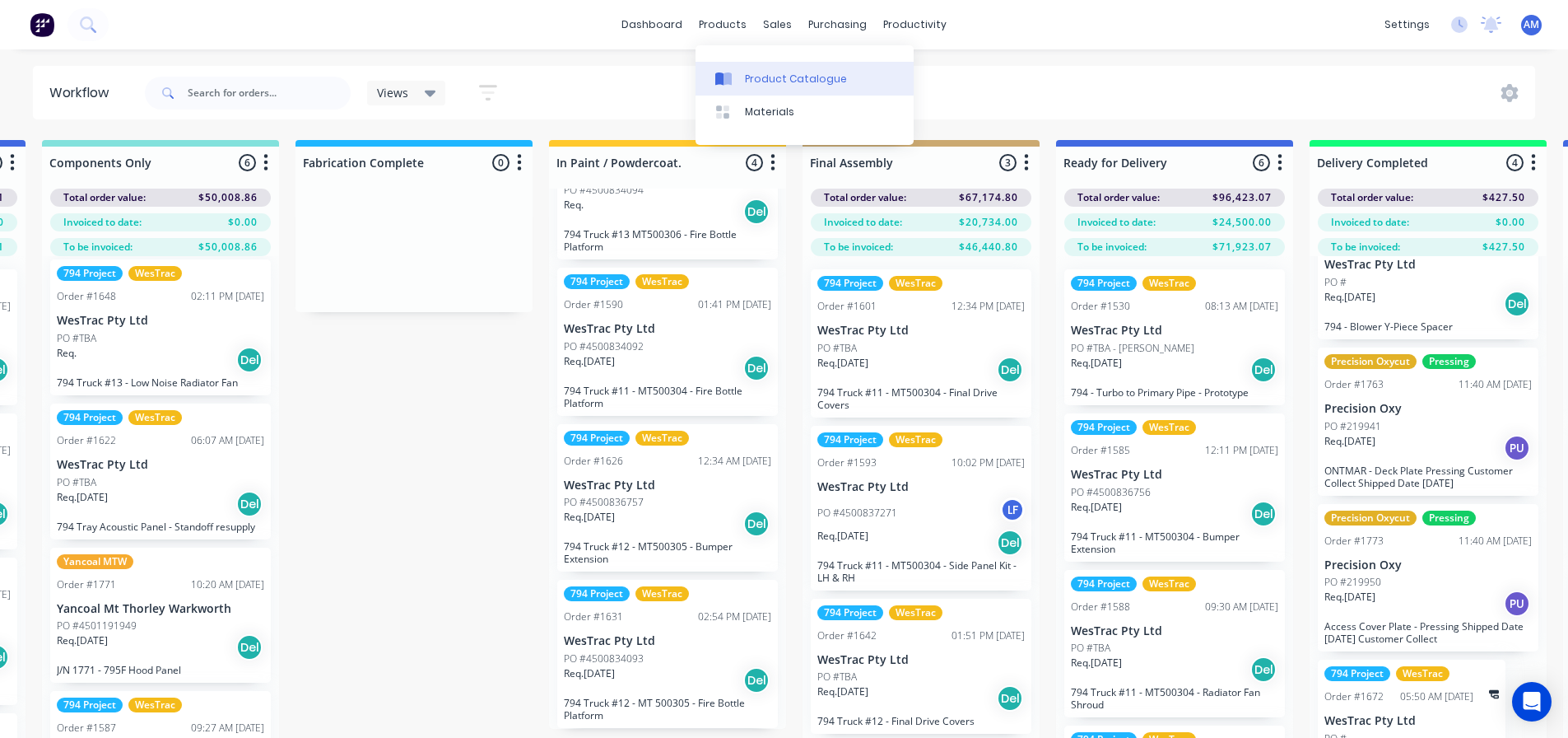
click at [767, 77] on div "Product Catalogue" at bounding box center [796, 79] width 102 height 15
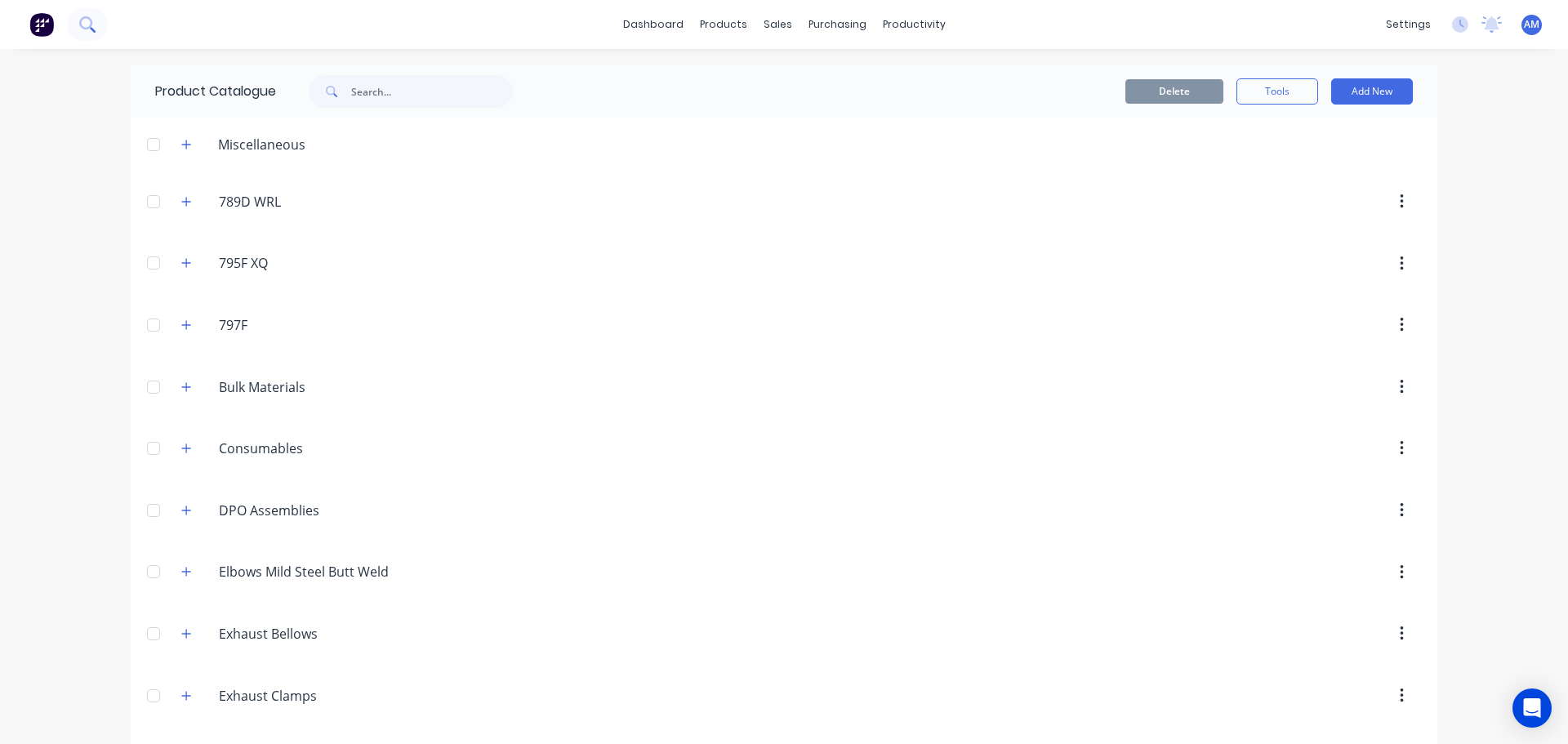
click at [98, 28] on button at bounding box center [87, 24] width 41 height 32
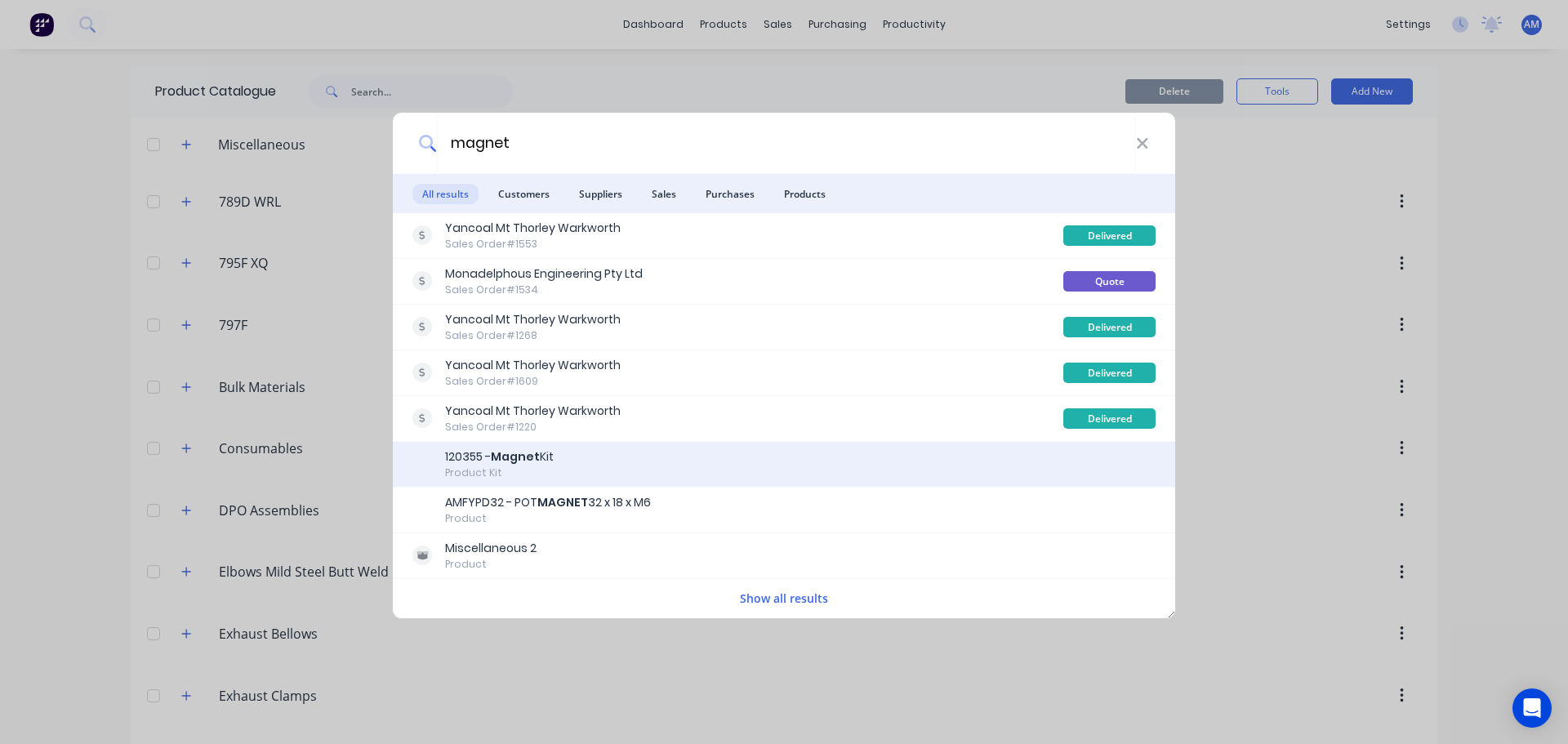
type input "magnet"
click at [524, 451] on b "Magnet" at bounding box center [515, 457] width 49 height 17
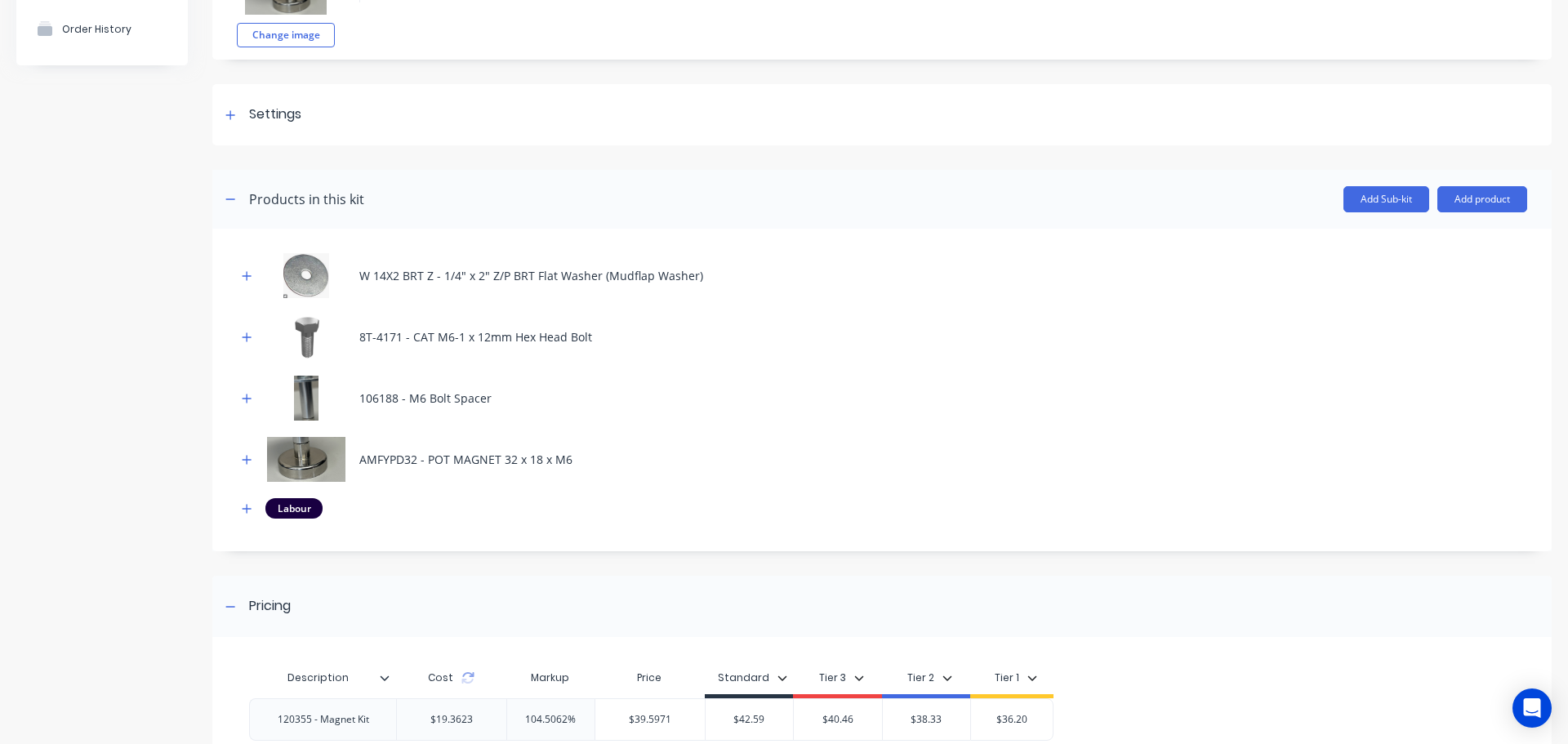
scroll to position [163, 0]
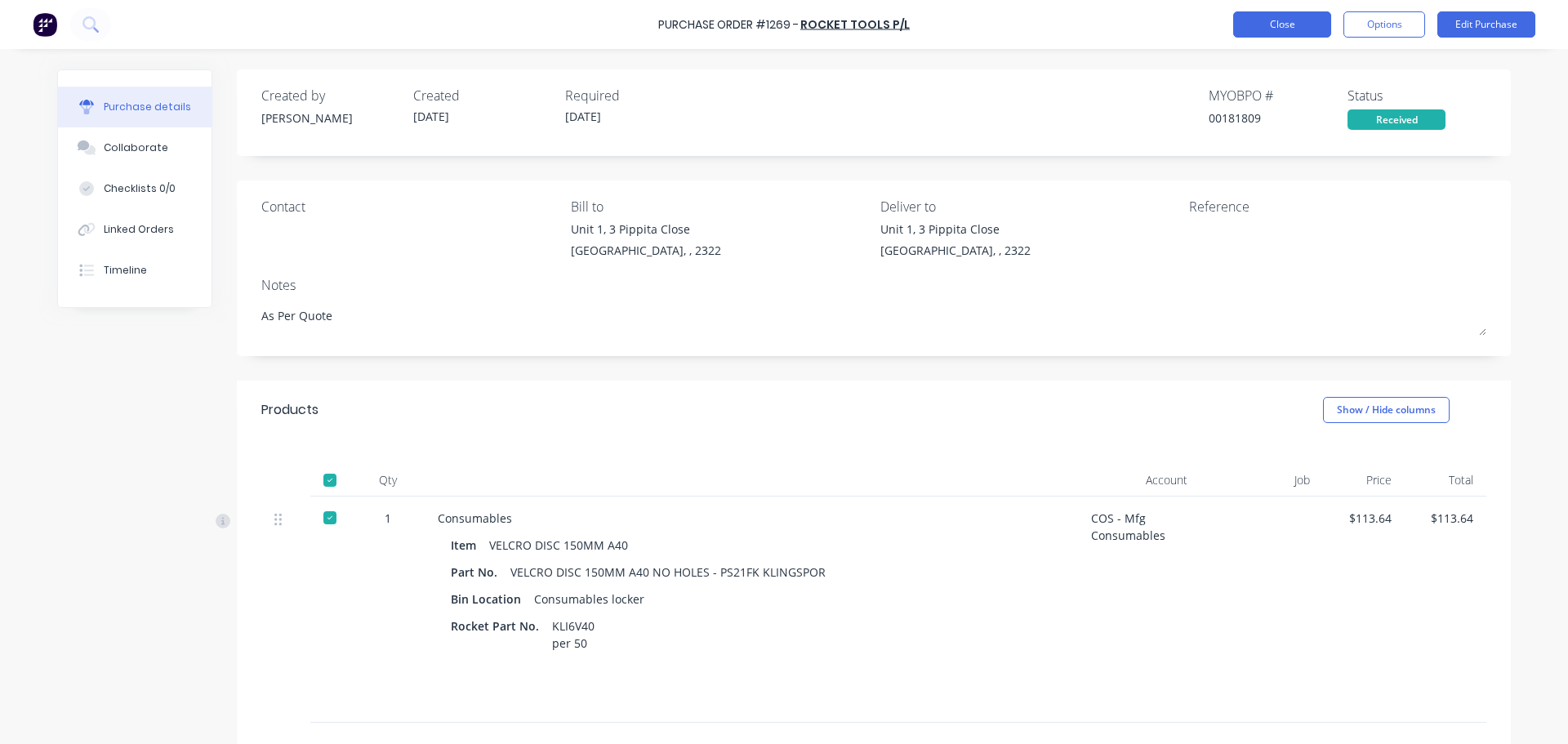
click at [1268, 30] on button "Close" at bounding box center [1282, 25] width 98 height 26
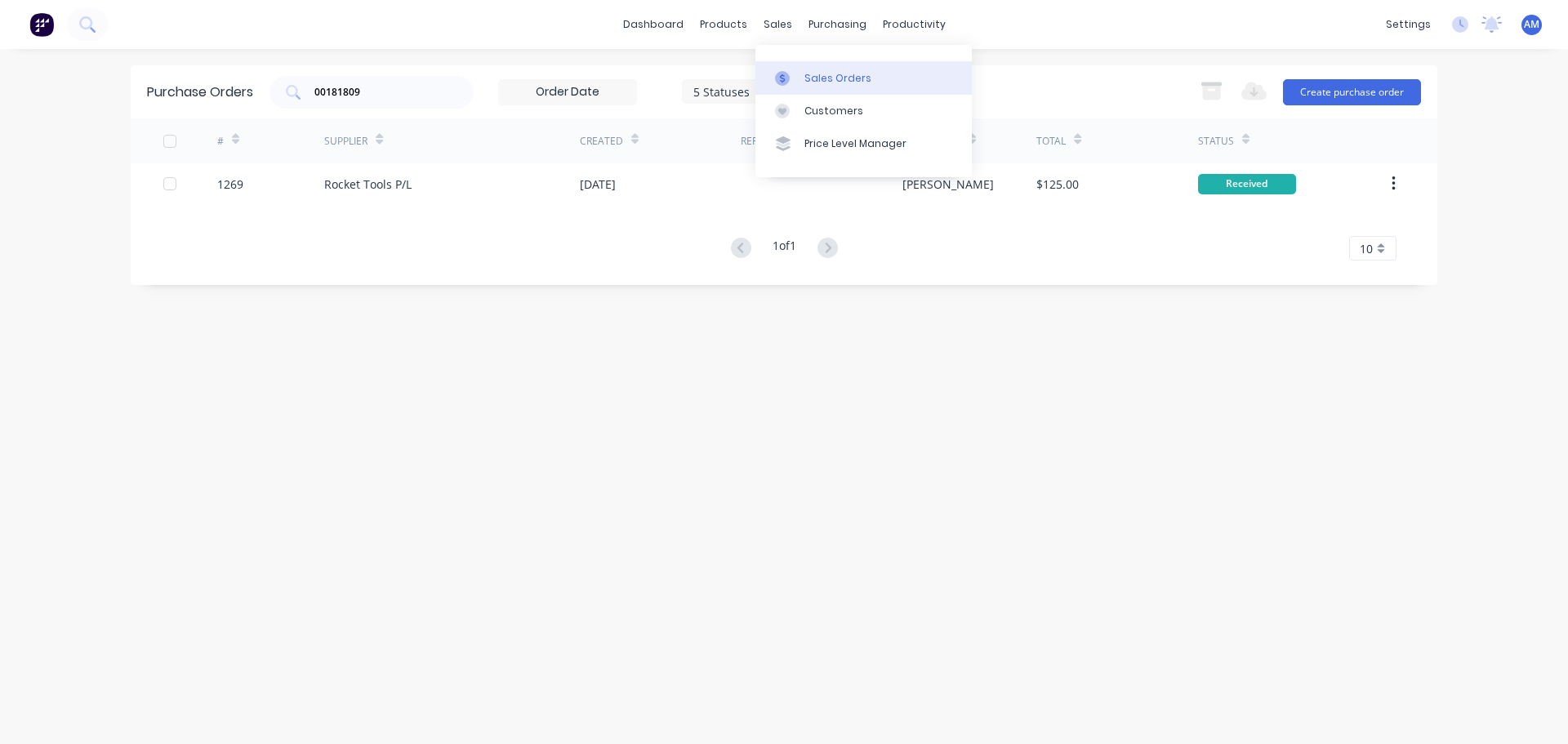
click at [815, 79] on div "Sales Orders" at bounding box center [838, 79] width 67 height 15
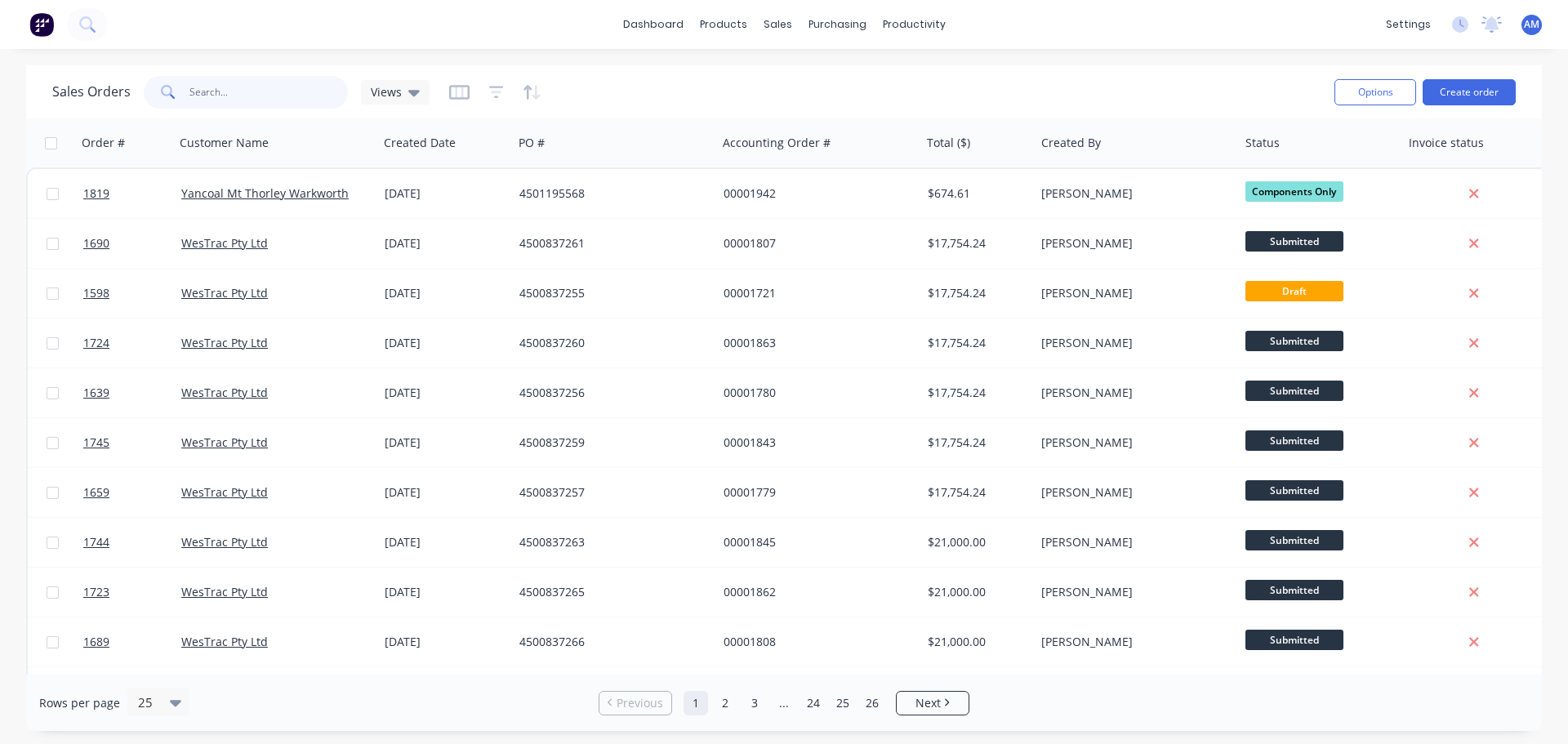
drag, startPoint x: 264, startPoint y: 84, endPoint x: 256, endPoint y: 81, distance: 8.5
click at [262, 84] on input "text" at bounding box center [269, 92] width 159 height 32
click at [235, 92] on input "text" at bounding box center [269, 92] width 159 height 32
type input "1599"
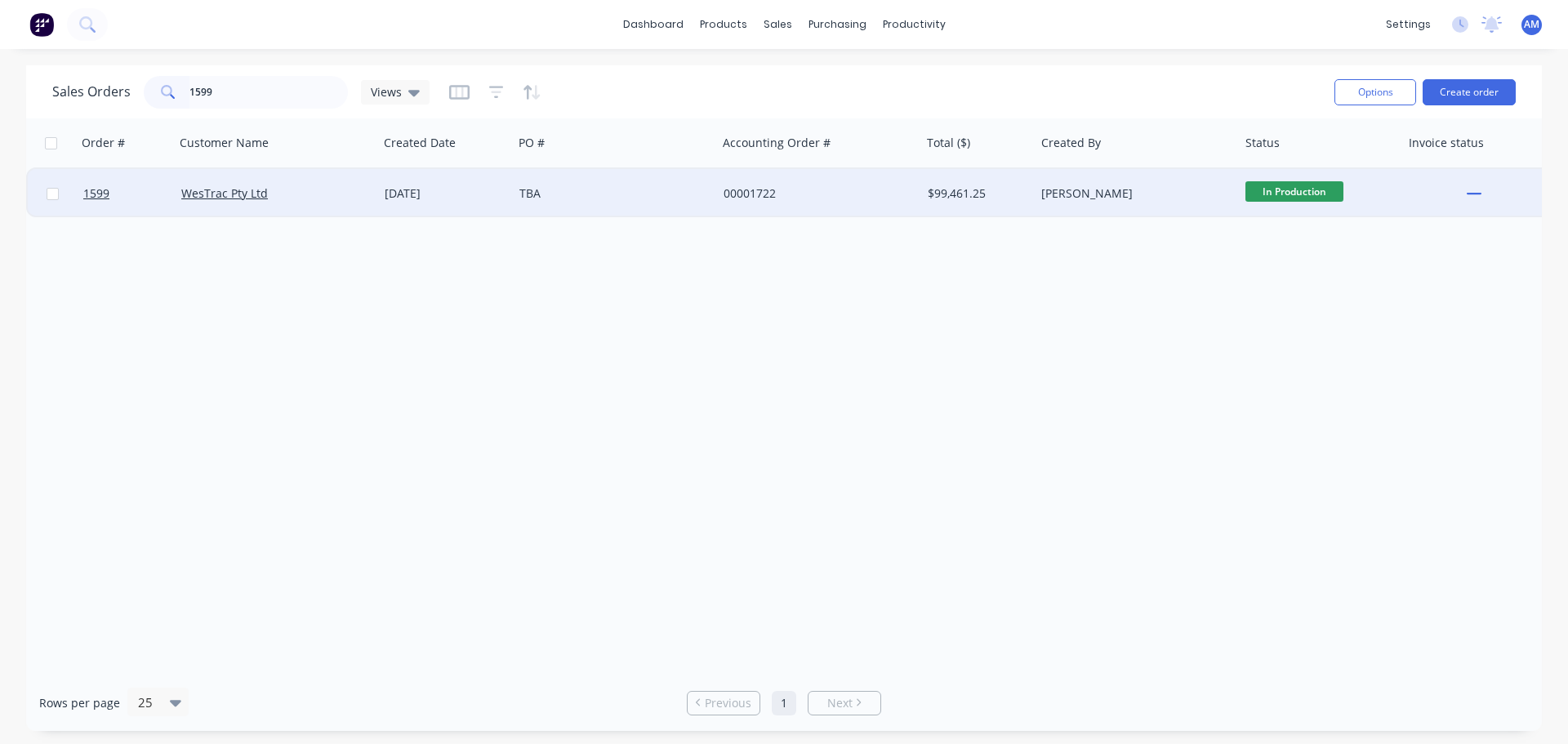
click at [541, 191] on div "TBA" at bounding box center [609, 194] width 181 height 17
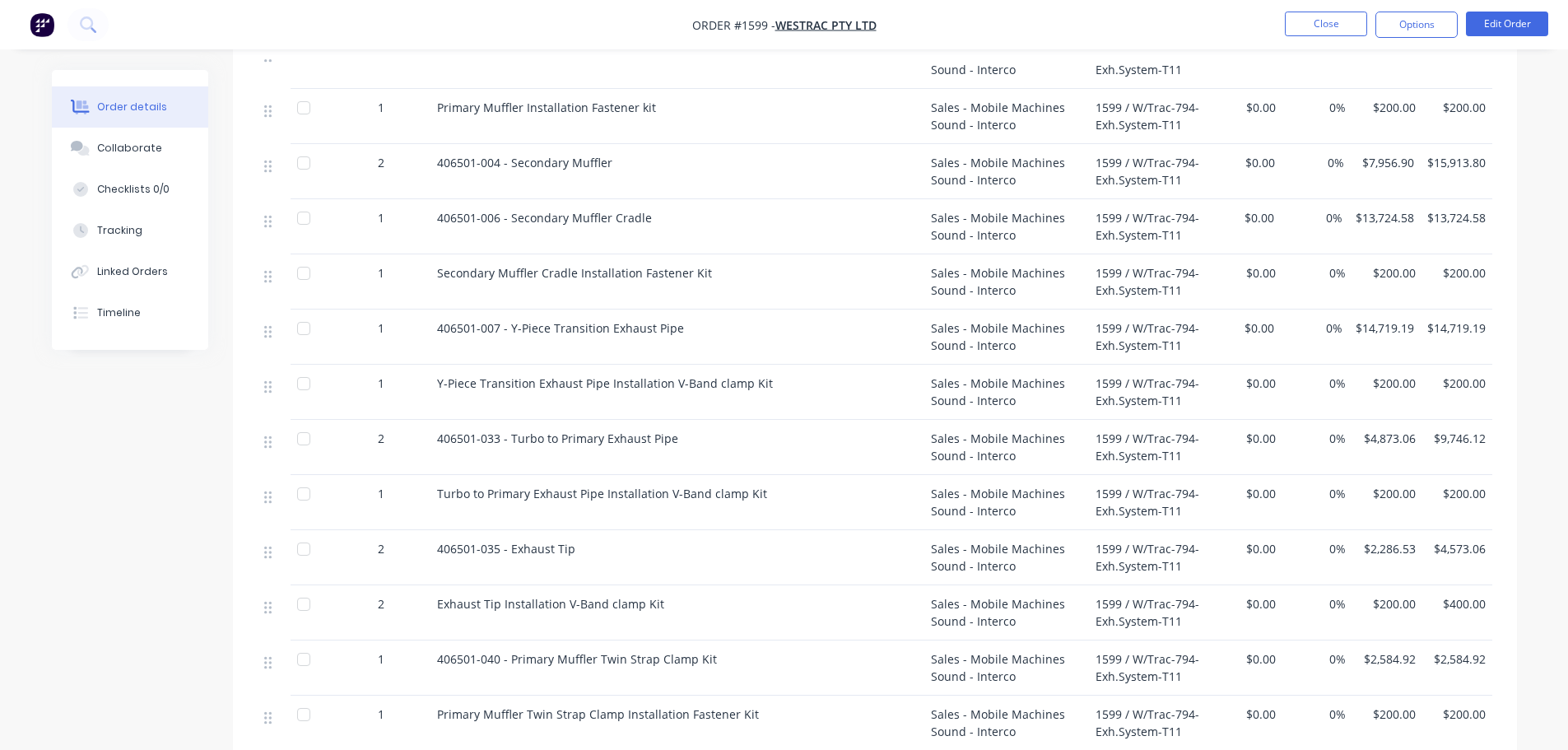
scroll to position [823, 0]
